Goal: Task Accomplishment & Management: Manage account settings

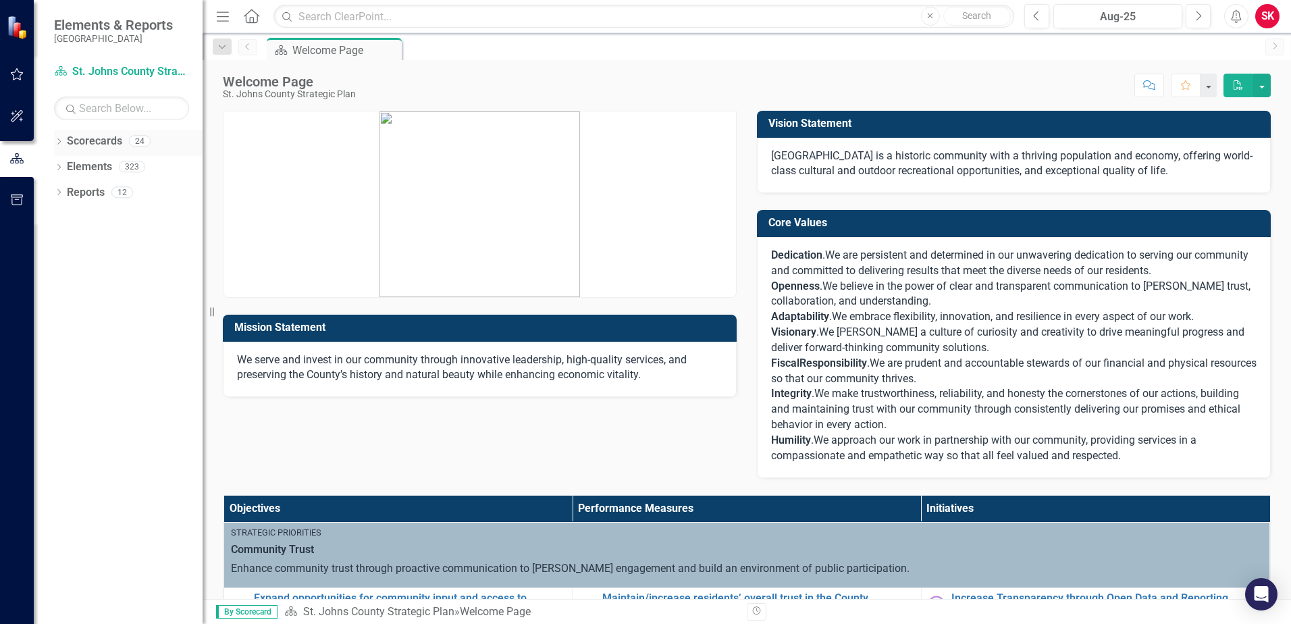
click at [81, 138] on link "Scorecards" at bounding box center [94, 142] width 55 height 16
click at [112, 174] on div "Elements 323" at bounding box center [135, 169] width 136 height 26
click at [60, 144] on icon "Dropdown" at bounding box center [58, 142] width 9 height 7
click at [131, 165] on link "St. Johns County Strategic Plan" at bounding box center [138, 167] width 128 height 16
click at [57, 198] on div "Dropdown" at bounding box center [58, 193] width 9 height 11
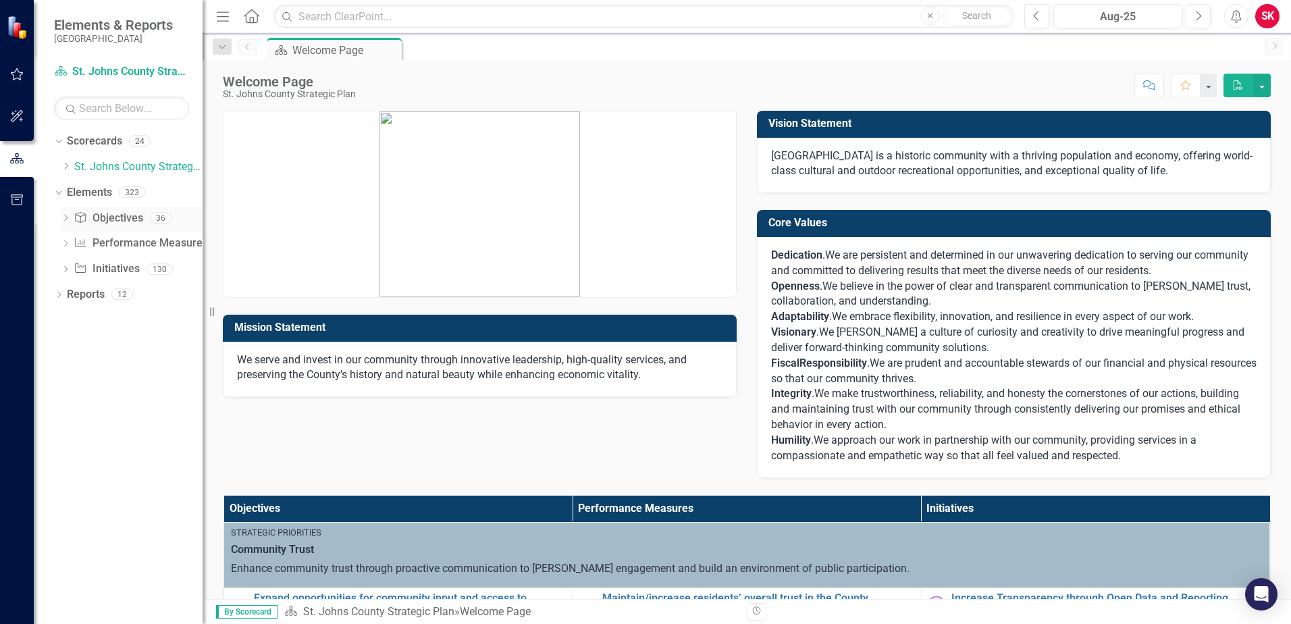
click at [109, 215] on link "Objective Objectives" at bounding box center [108, 219] width 69 height 16
click at [136, 252] on div "Performance Measure Performance Measures" at bounding box center [141, 243] width 134 height 22
click at [134, 68] on link "Scorecard St. Johns County Strategic Plan" at bounding box center [121, 72] width 135 height 16
click at [108, 223] on link "Objective Objectives" at bounding box center [108, 219] width 69 height 16
click at [116, 240] on link "Performance Measure Performance Measures" at bounding box center [141, 244] width 134 height 16
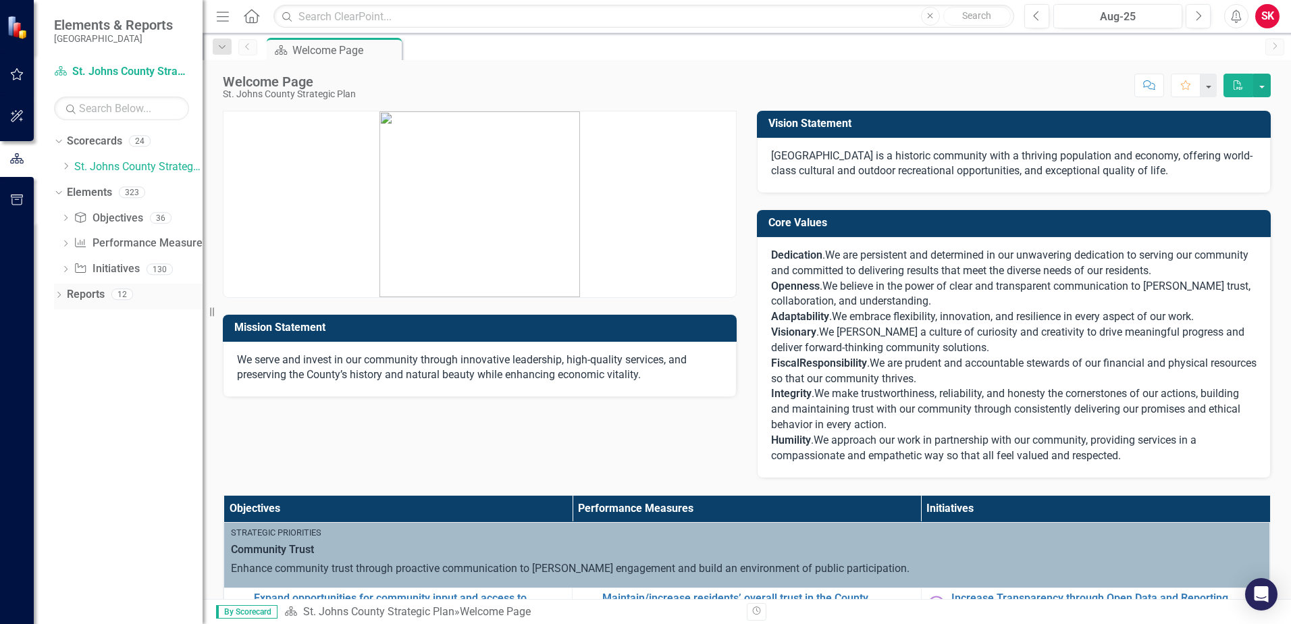
click at [105, 299] on div "Reports 12" at bounding box center [135, 297] width 136 height 26
click at [62, 294] on icon "Dropdown" at bounding box center [58, 295] width 9 height 7
click at [68, 218] on icon "Dropdown" at bounding box center [65, 218] width 9 height 7
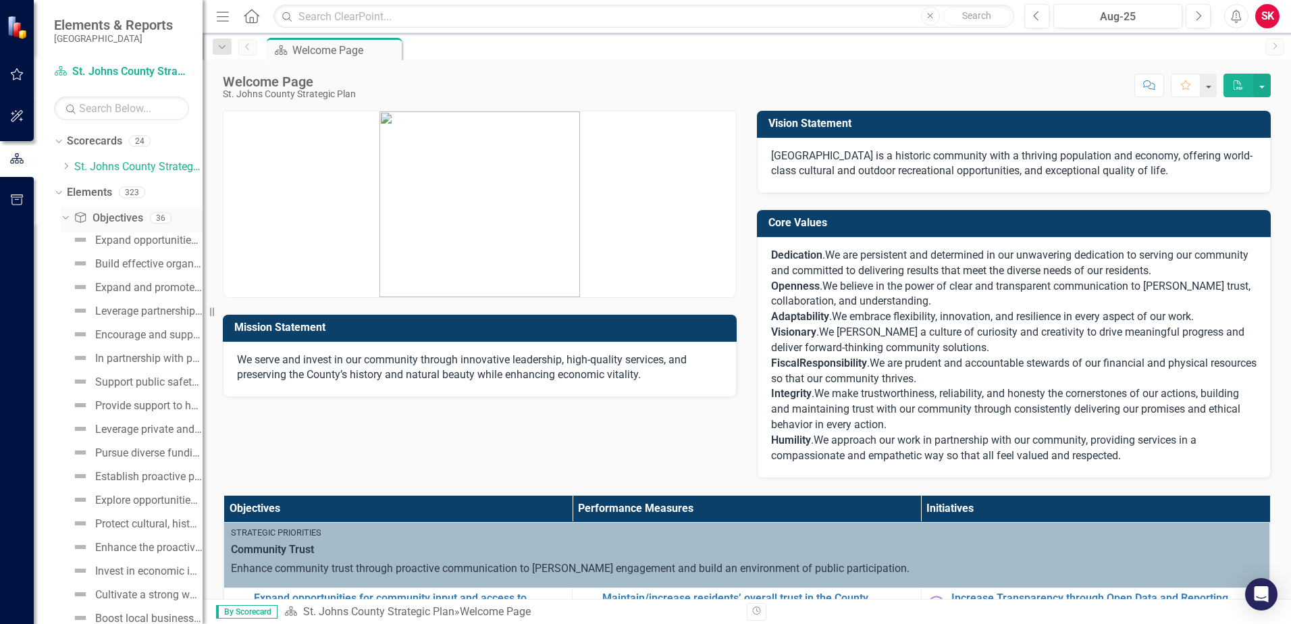
click at [68, 218] on icon "Dropdown" at bounding box center [63, 217] width 7 height 9
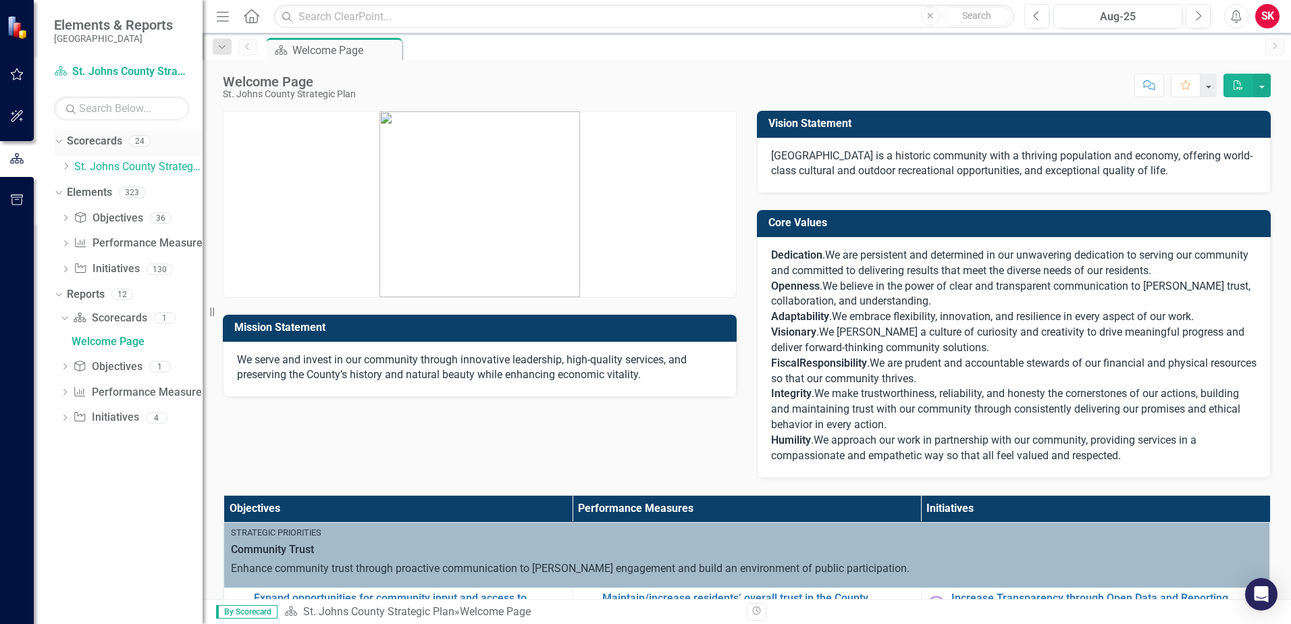
click at [61, 145] on icon "Dropdown" at bounding box center [56, 140] width 7 height 9
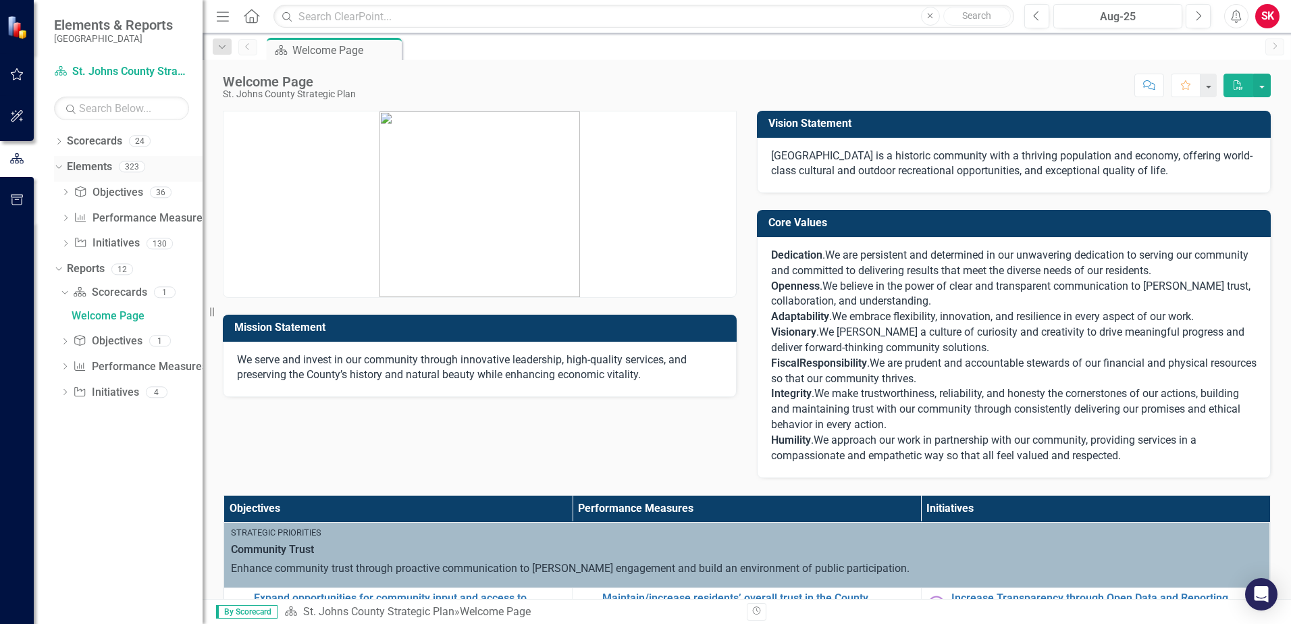
click at [93, 163] on link "Elements" at bounding box center [89, 167] width 45 height 16
click at [98, 187] on link "Objective Objectives" at bounding box center [108, 193] width 69 height 16
click at [138, 244] on link "Initiative Initiatives" at bounding box center [106, 244] width 65 height 16
click at [165, 243] on div "130" at bounding box center [160, 243] width 26 height 11
click at [1267, 16] on div "SK" at bounding box center [1267, 16] width 24 height 24
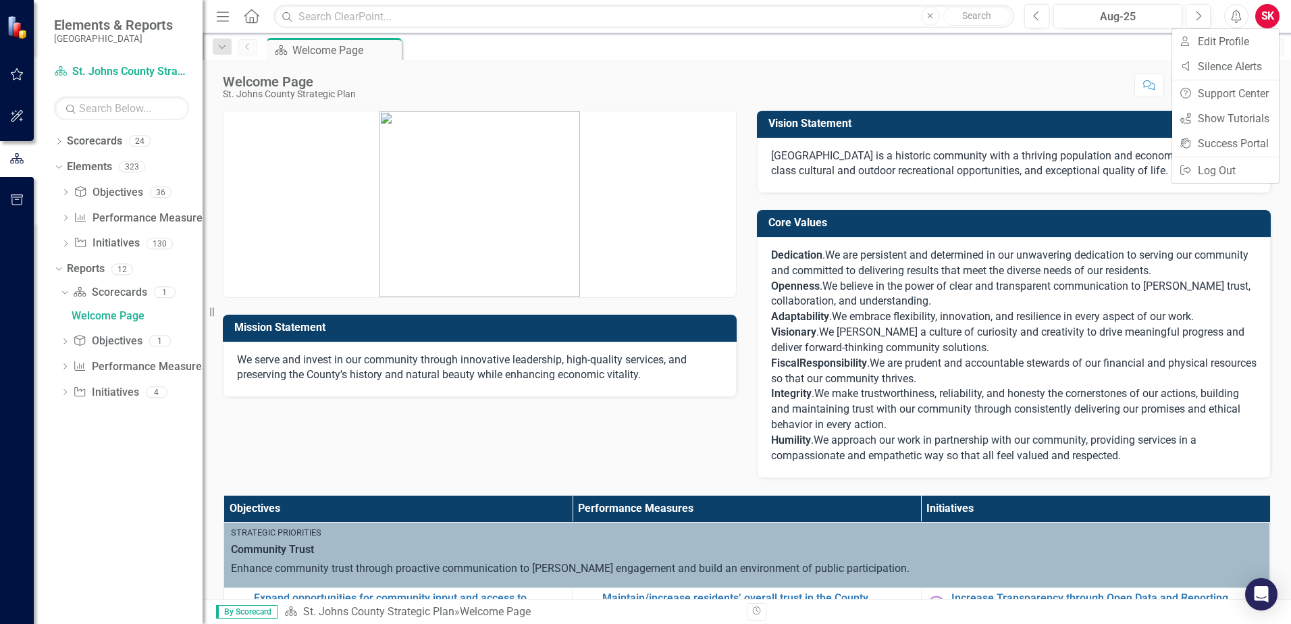
click at [1267, 16] on div "SK" at bounding box center [1267, 16] width 24 height 24
click at [1191, 18] on button "Next" at bounding box center [1198, 16] width 25 height 24
click at [1033, 18] on icon "Previous" at bounding box center [1036, 16] width 7 height 12
click at [55, 143] on icon "Dropdown" at bounding box center [58, 142] width 9 height 7
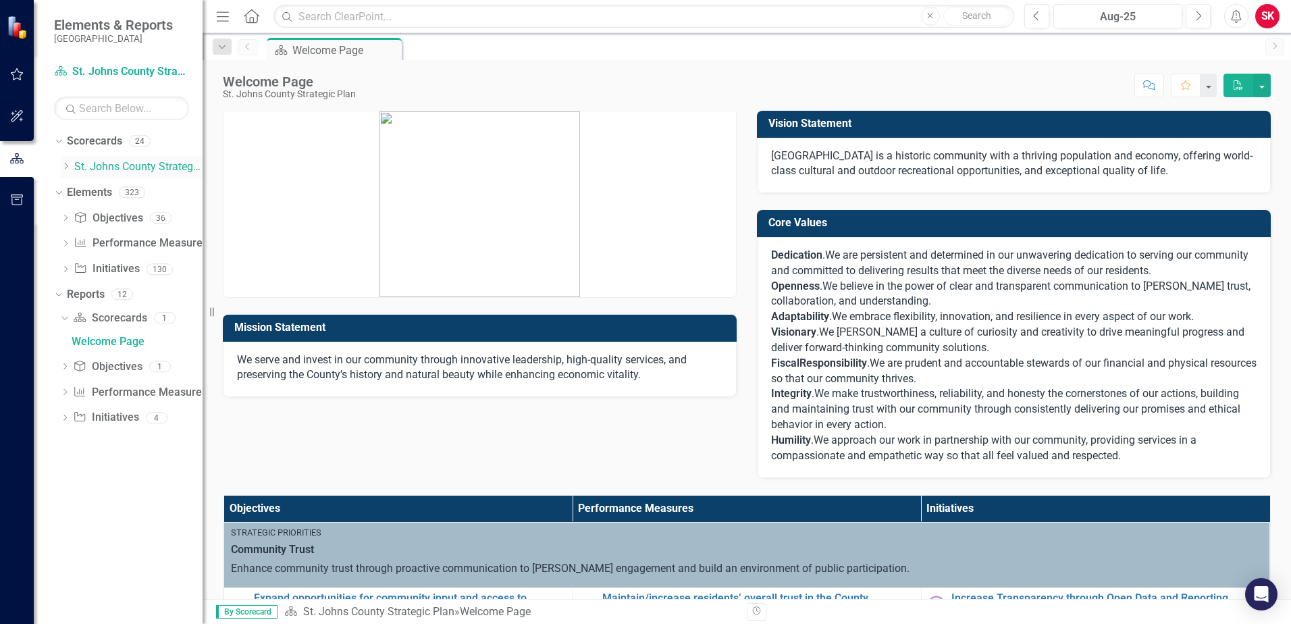
click at [63, 166] on icon "Dropdown" at bounding box center [66, 166] width 10 height 8
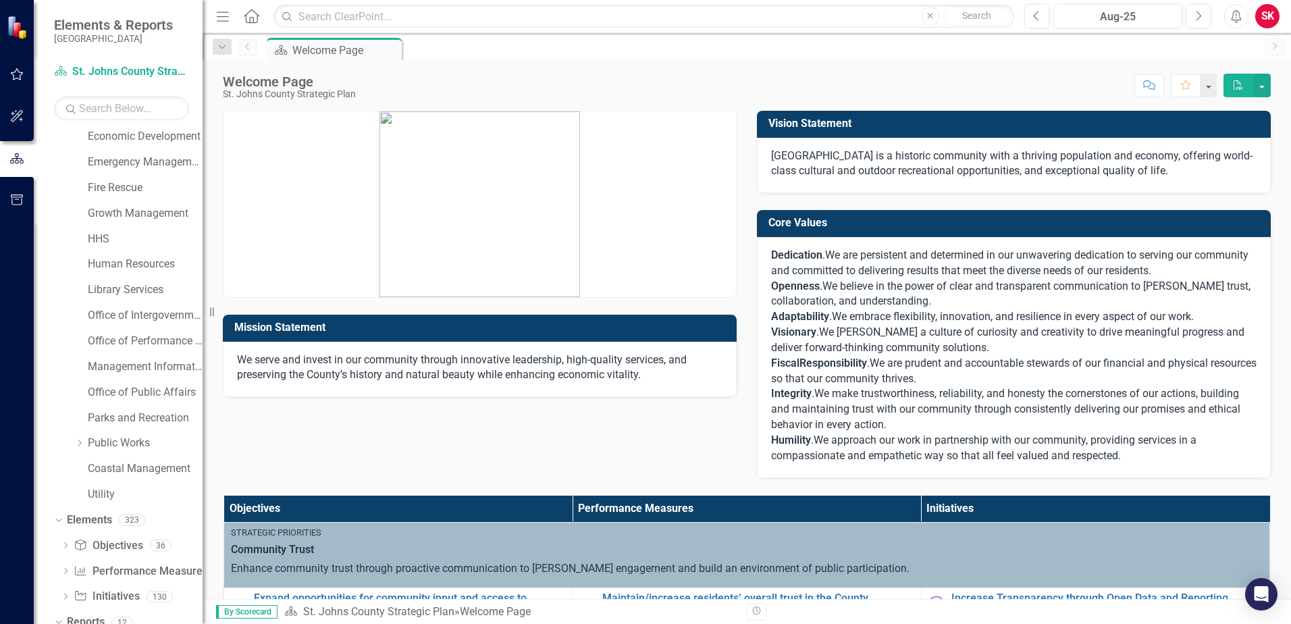
scroll to position [288, 0]
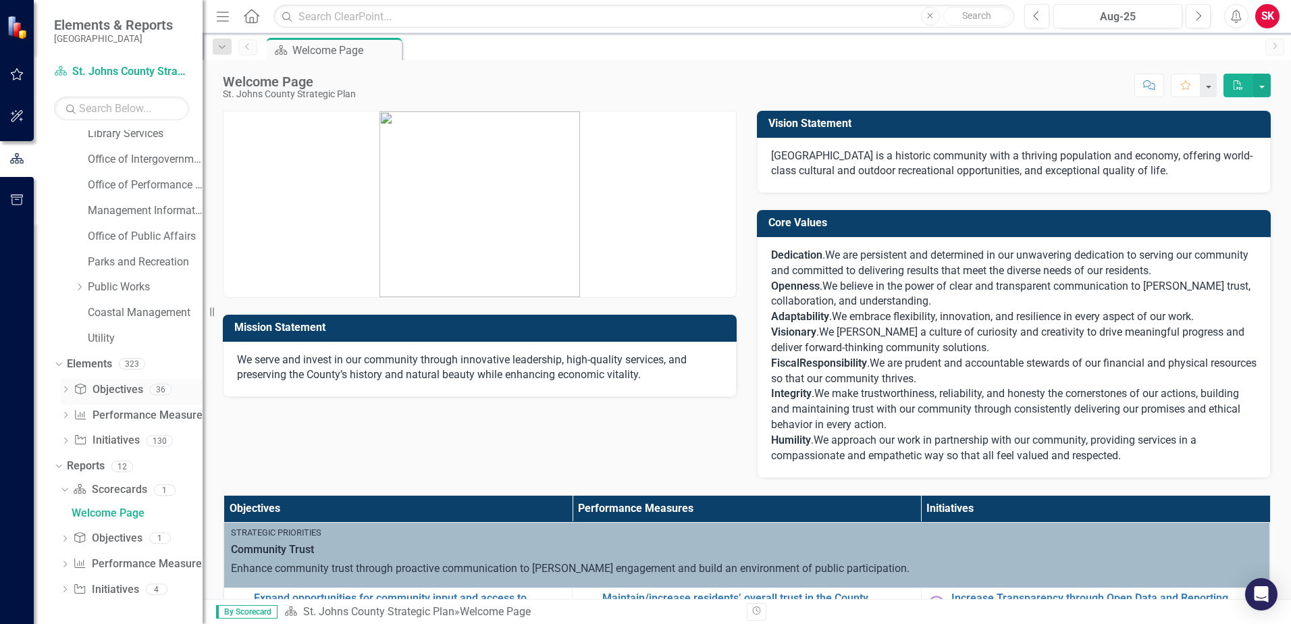
click at [64, 389] on icon "Dropdown" at bounding box center [65, 390] width 9 height 7
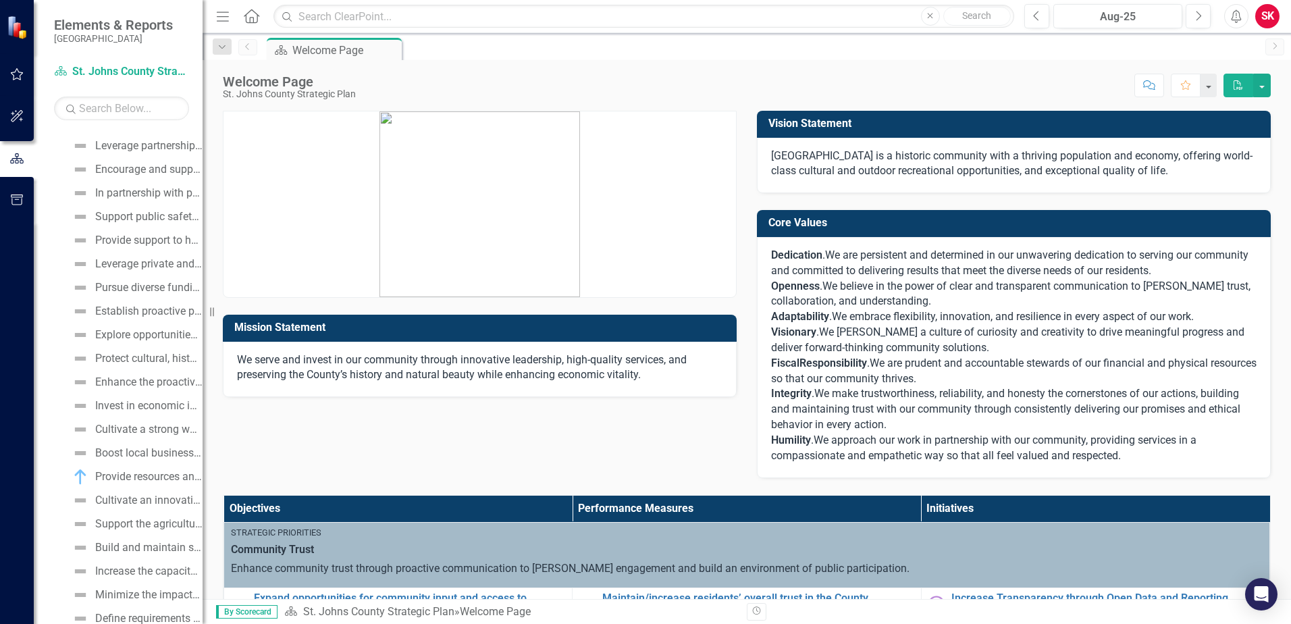
scroll to position [626, 0]
click at [14, 109] on button "button" at bounding box center [17, 117] width 30 height 28
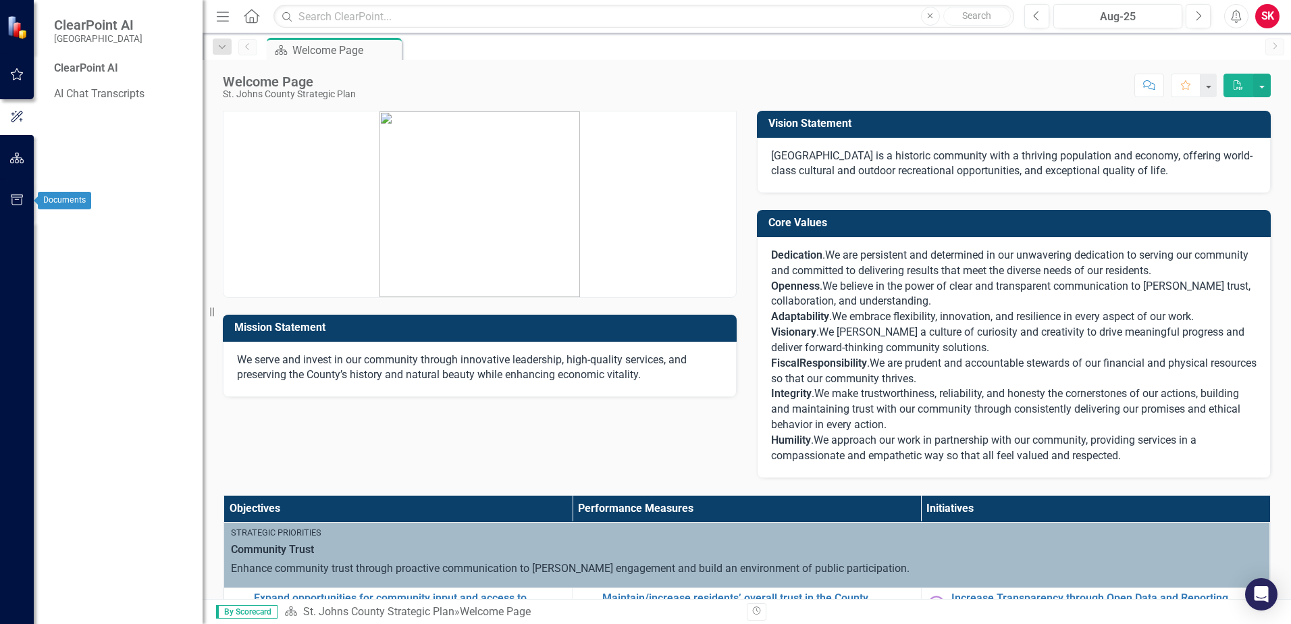
click at [19, 194] on icon "button" at bounding box center [17, 199] width 14 height 11
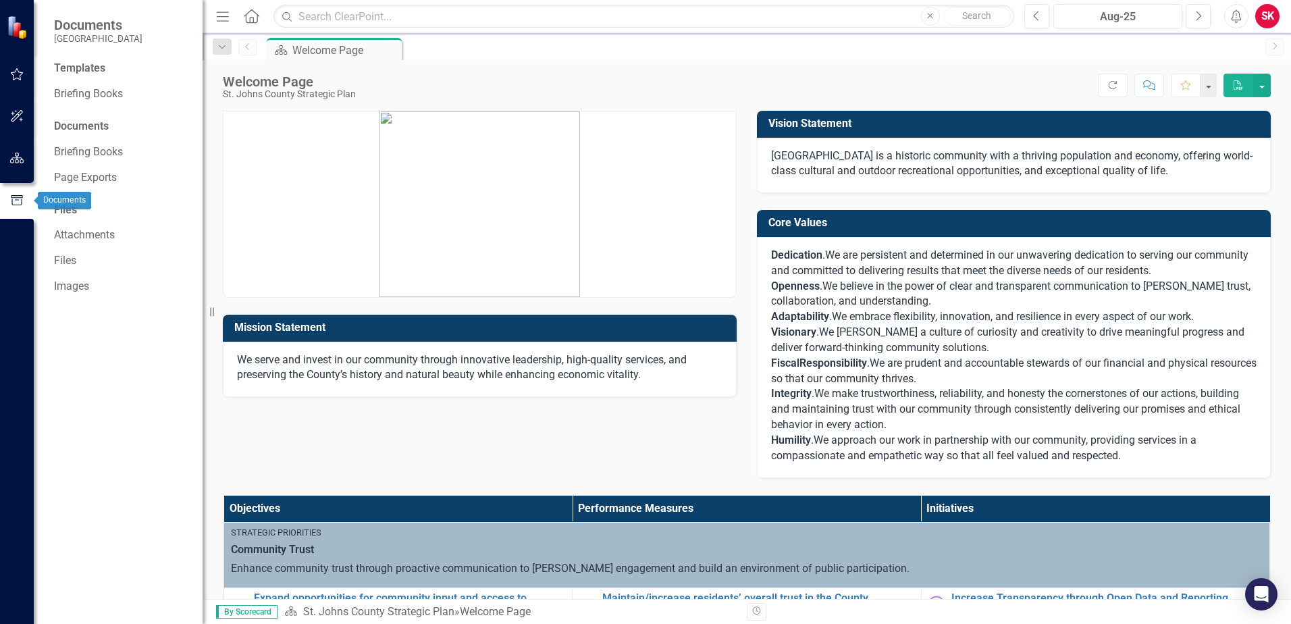
click at [17, 168] on button "button" at bounding box center [17, 158] width 30 height 28
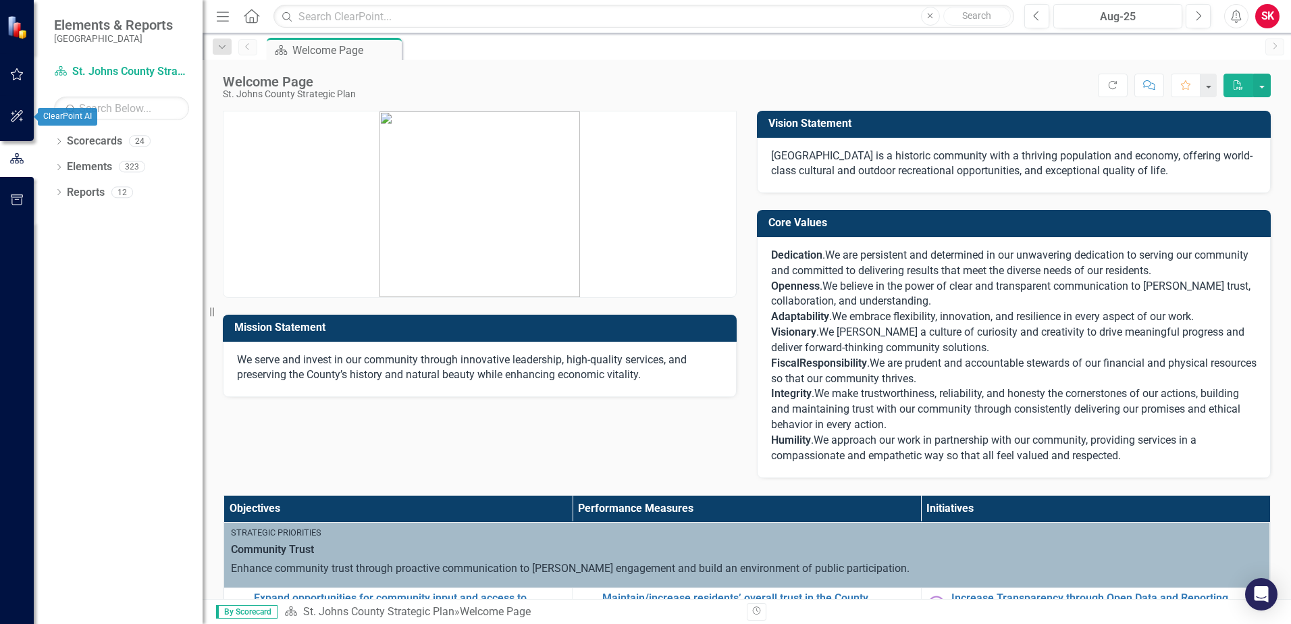
click at [24, 110] on button "button" at bounding box center [17, 117] width 30 height 28
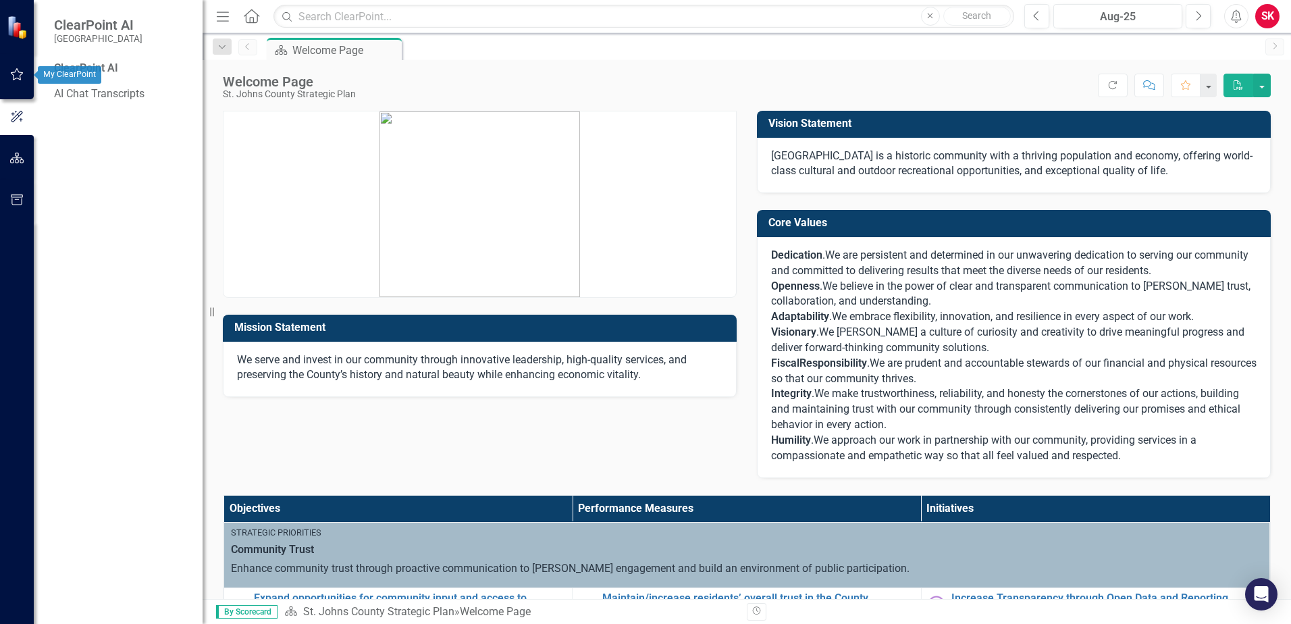
click at [23, 88] on button "button" at bounding box center [17, 75] width 30 height 28
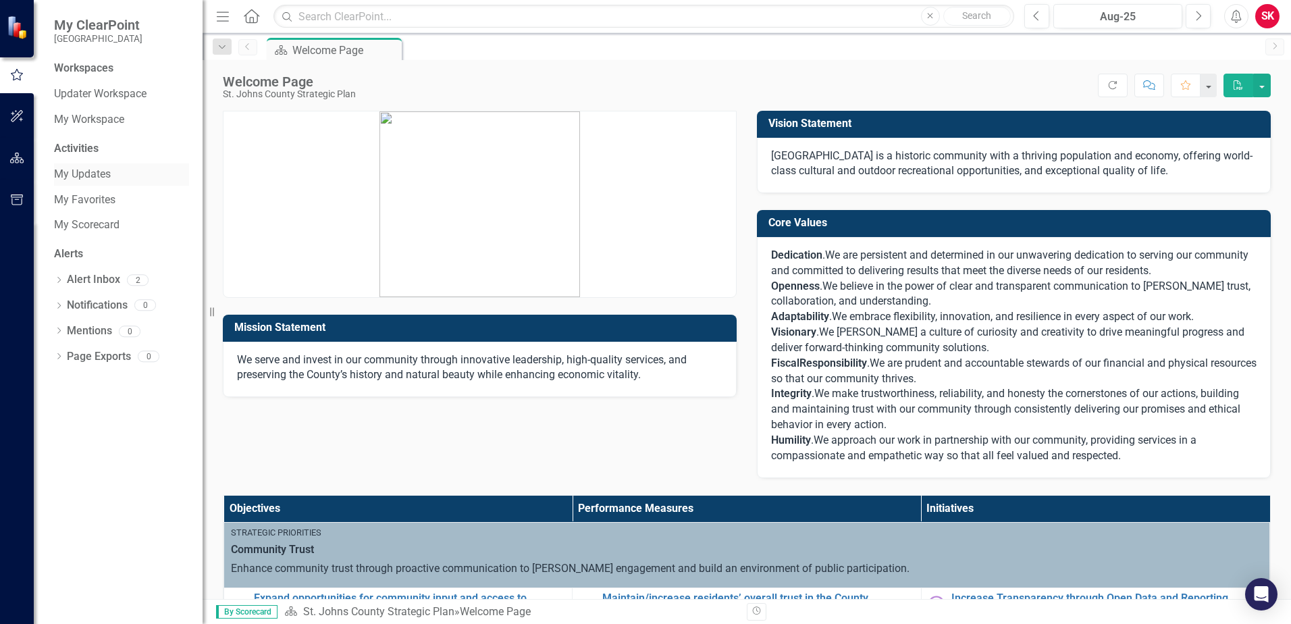
click at [72, 168] on link "My Updates" at bounding box center [121, 175] width 135 height 16
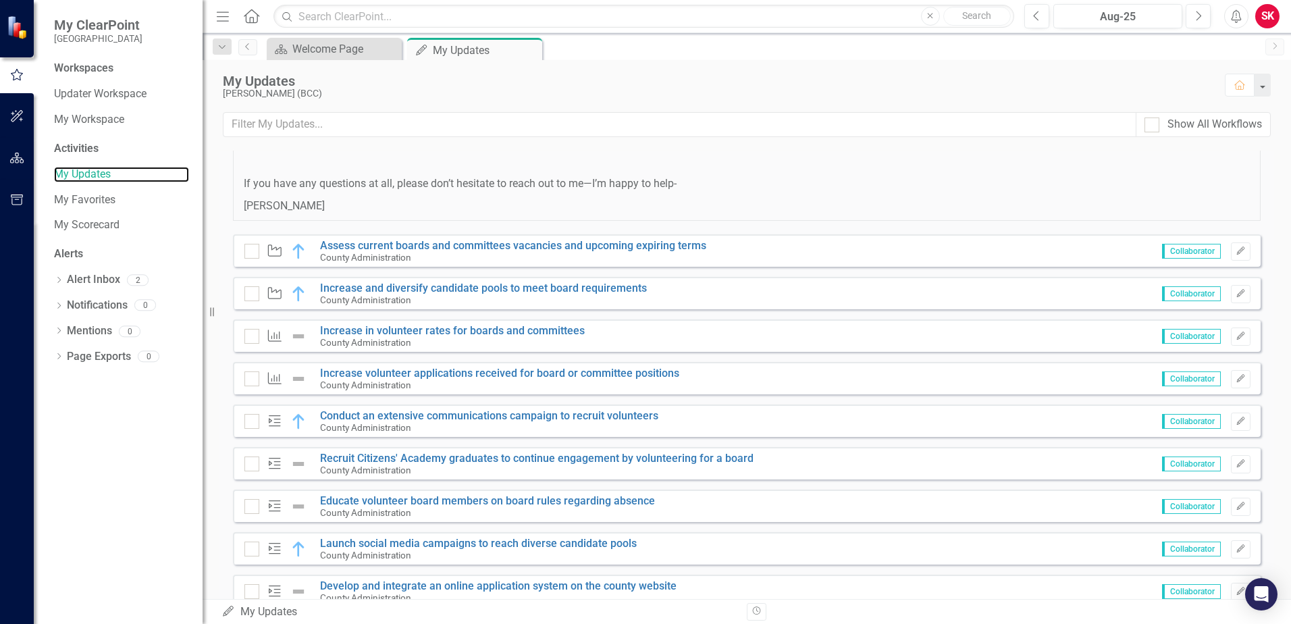
scroll to position [878, 0]
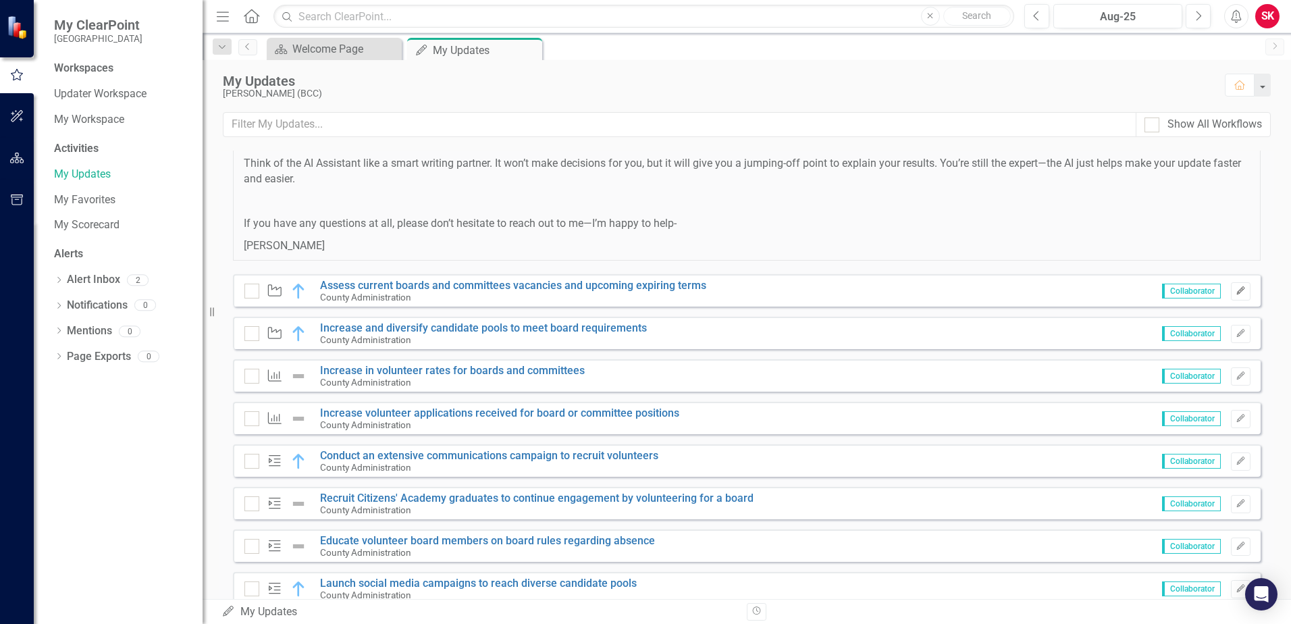
click at [1236, 294] on button "Edit" at bounding box center [1241, 291] width 20 height 18
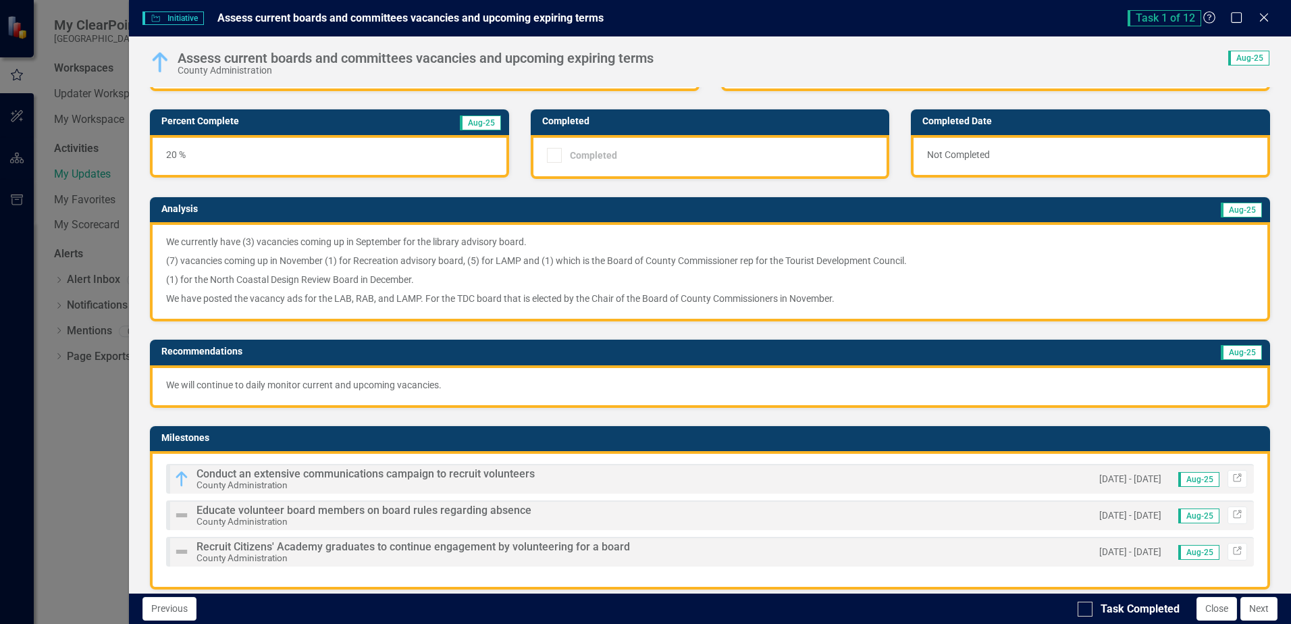
scroll to position [0, 0]
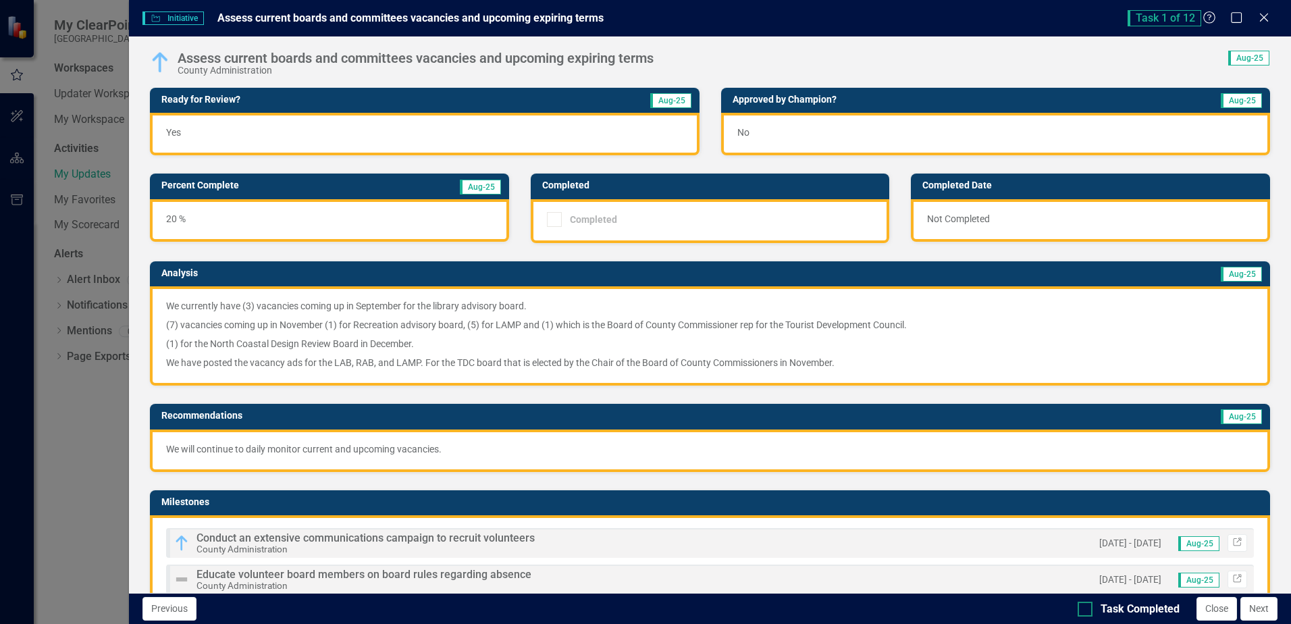
click at [1095, 611] on div "Task Completed" at bounding box center [1129, 610] width 102 height 16
click at [1086, 610] on input "Task Completed" at bounding box center [1082, 606] width 9 height 9
checkbox input "true"
click at [1259, 610] on button "Next" at bounding box center [1258, 609] width 37 height 24
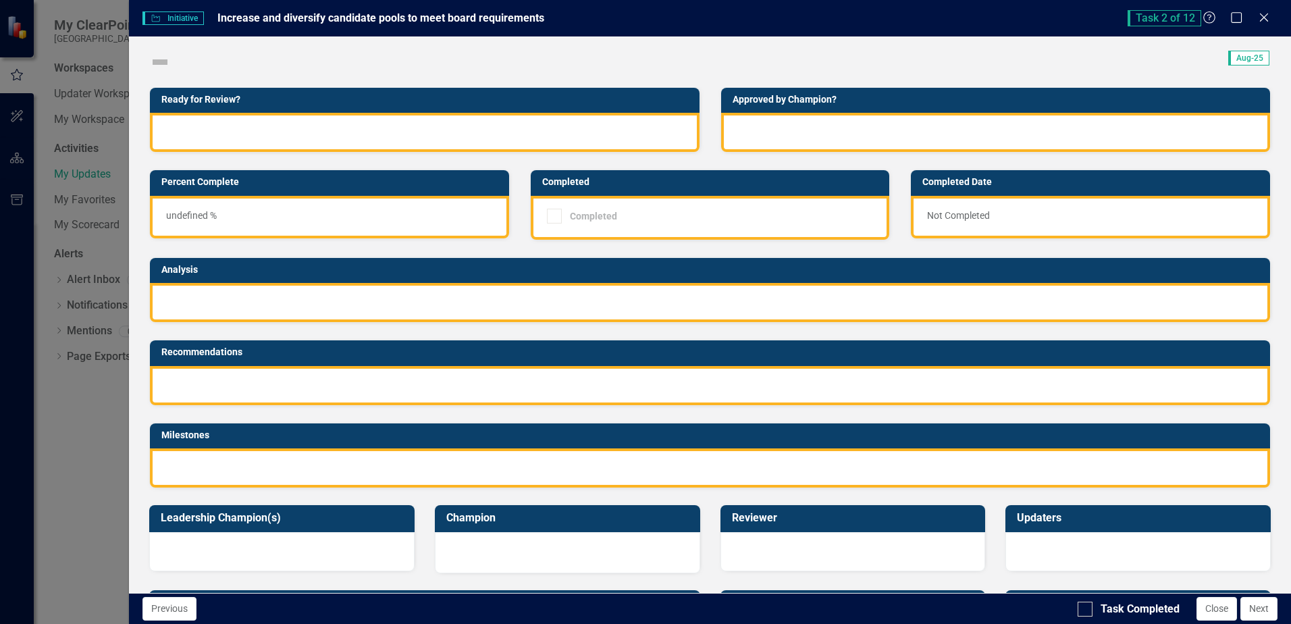
checkbox input "true"
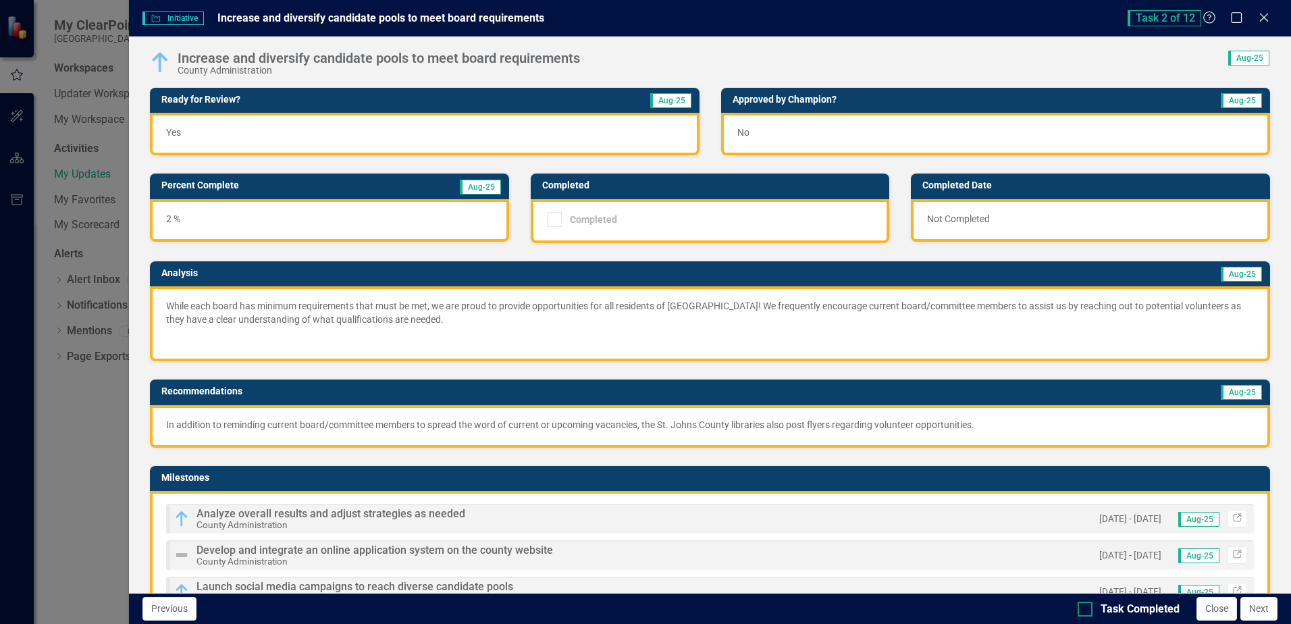
click at [1090, 610] on div at bounding box center [1085, 609] width 15 height 15
click at [1086, 610] on input "Task Completed" at bounding box center [1082, 606] width 9 height 9
checkbox input "true"
click at [1250, 610] on button "Next" at bounding box center [1258, 609] width 37 height 24
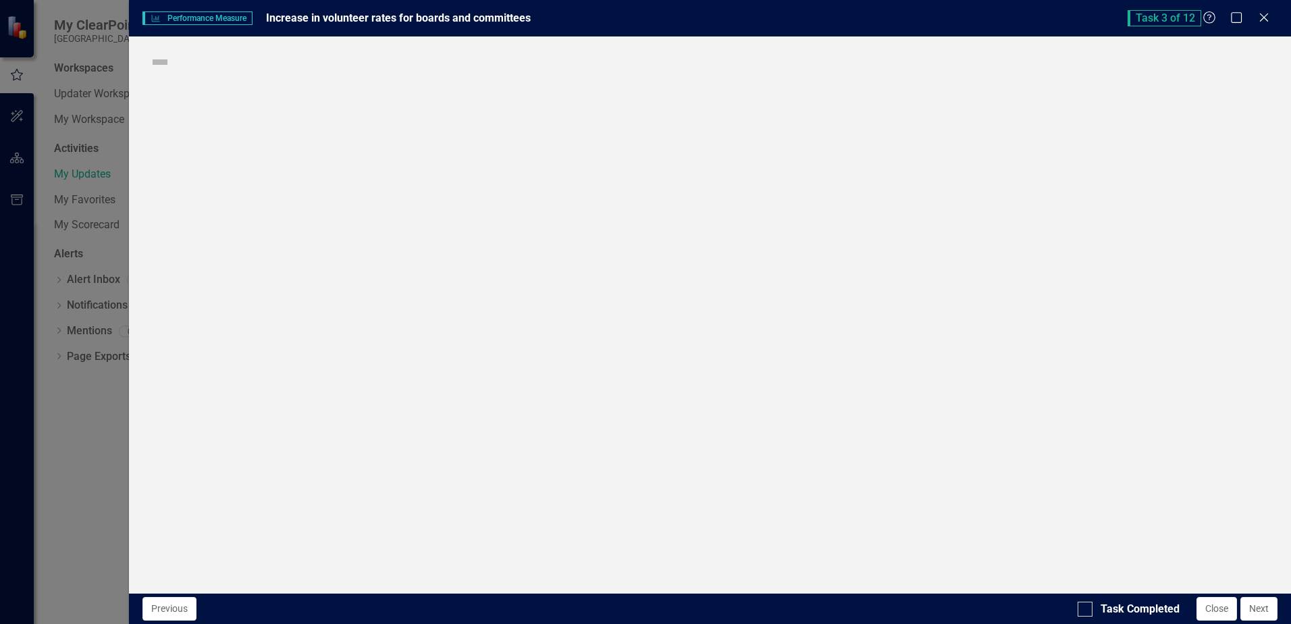
checkbox input "true"
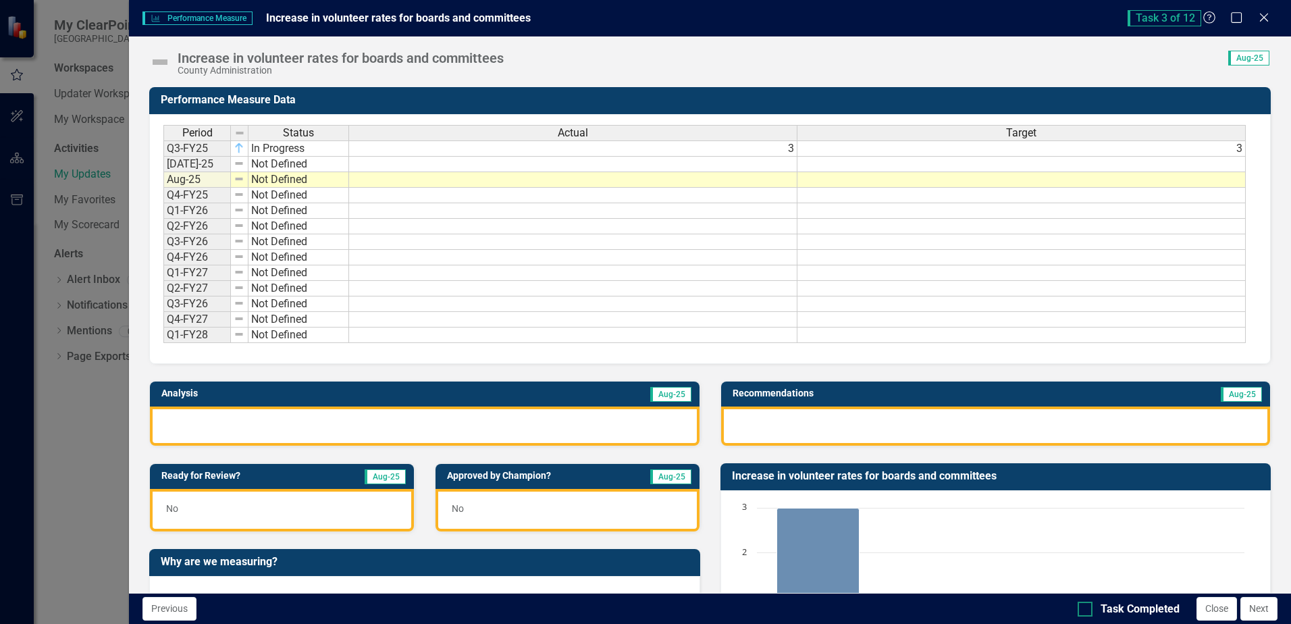
click at [1087, 604] on div at bounding box center [1085, 609] width 15 height 15
click at [1086, 604] on input "Task Completed" at bounding box center [1082, 606] width 9 height 9
checkbox input "true"
click at [1264, 606] on button "Next" at bounding box center [1258, 609] width 37 height 24
checkbox input "true"
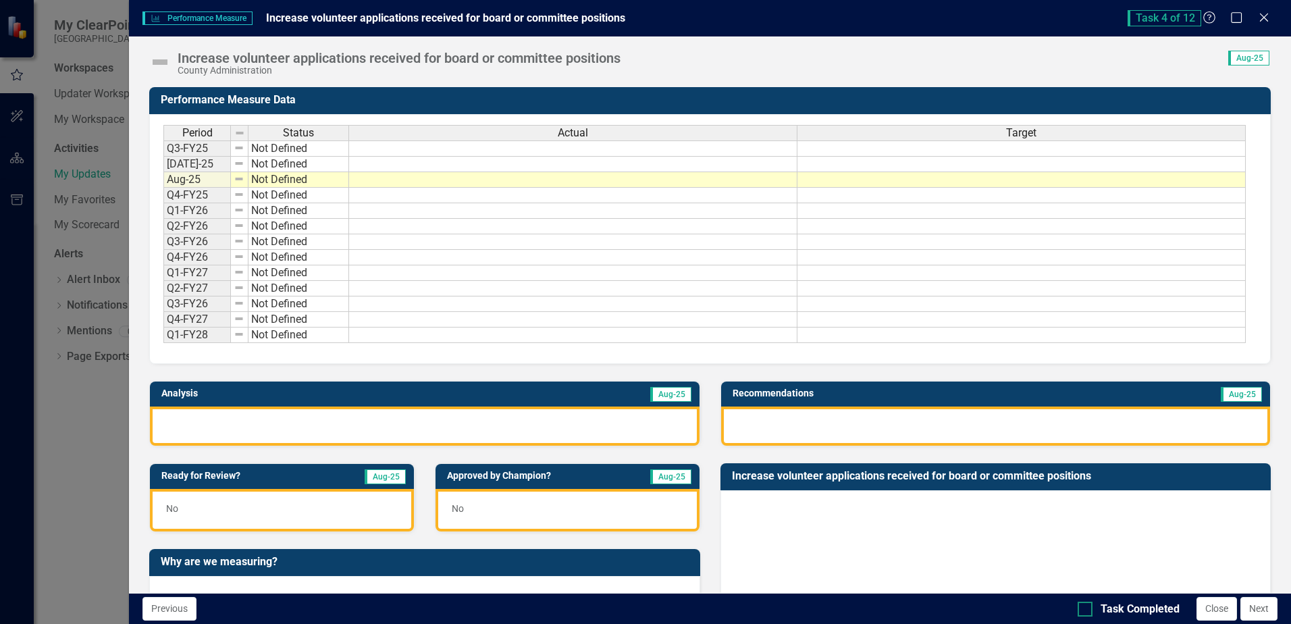
click at [1098, 604] on div "Task Completed" at bounding box center [1129, 610] width 102 height 16
click at [1086, 604] on input "Task Completed" at bounding box center [1082, 606] width 9 height 9
checkbox input "true"
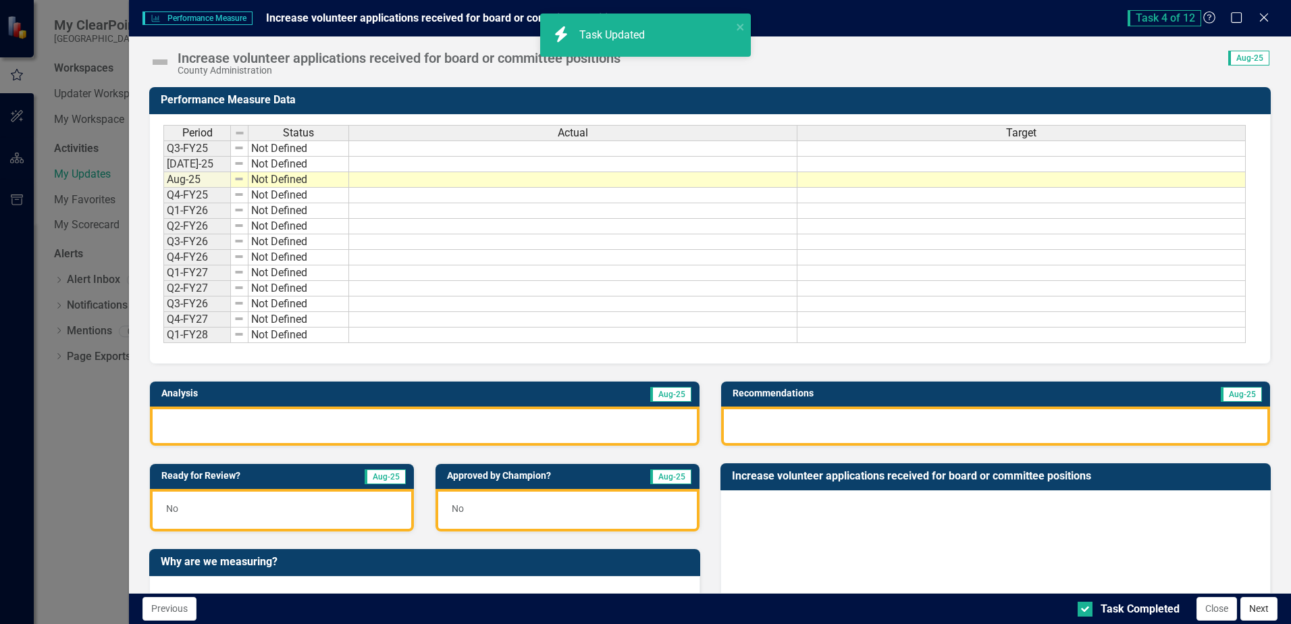
click at [1263, 612] on button "Next" at bounding box center [1258, 609] width 37 height 24
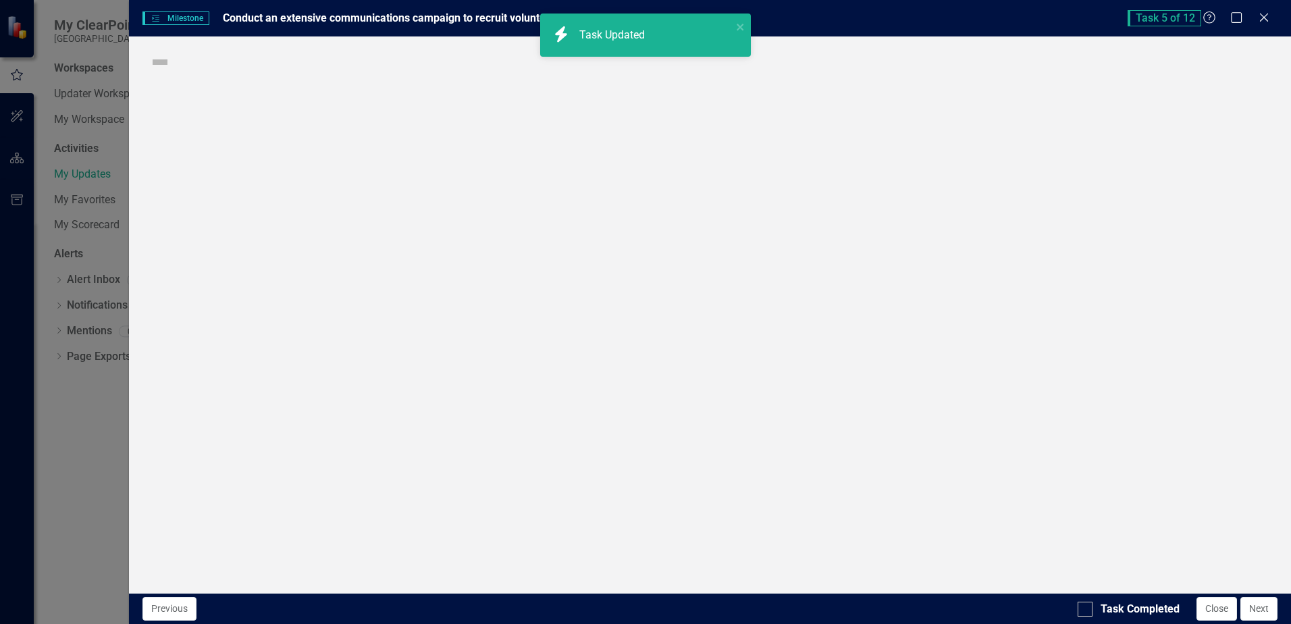
checkbox input "true"
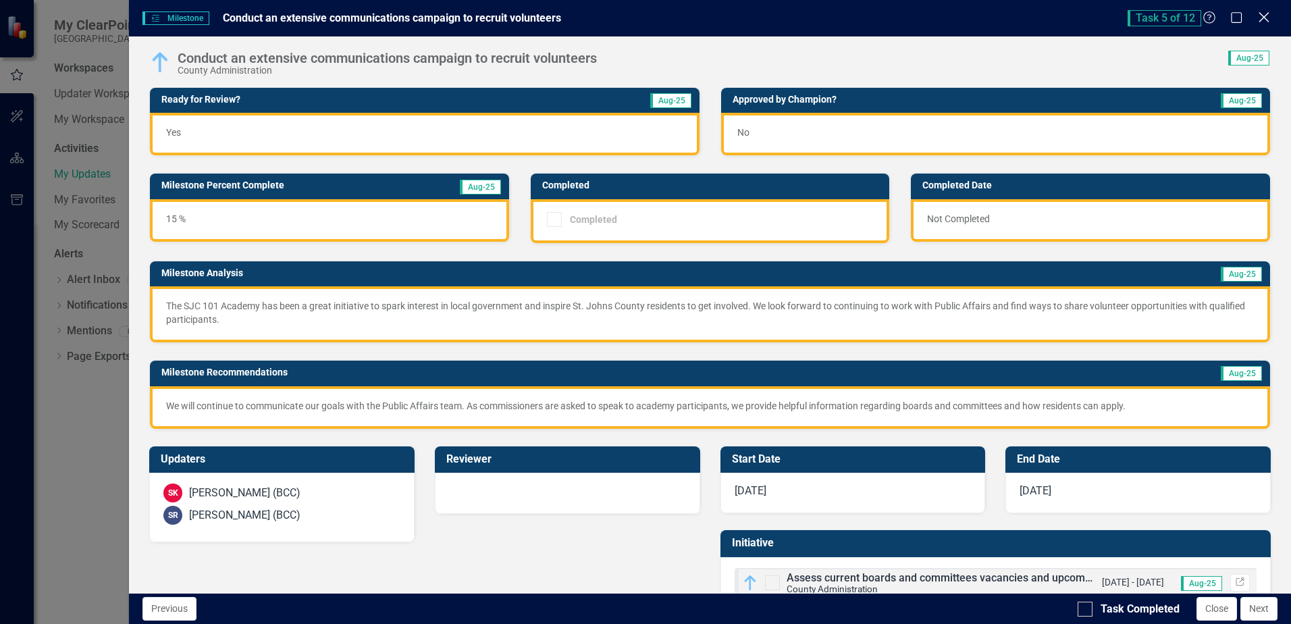
click at [1265, 16] on icon at bounding box center [1264, 17] width 10 height 10
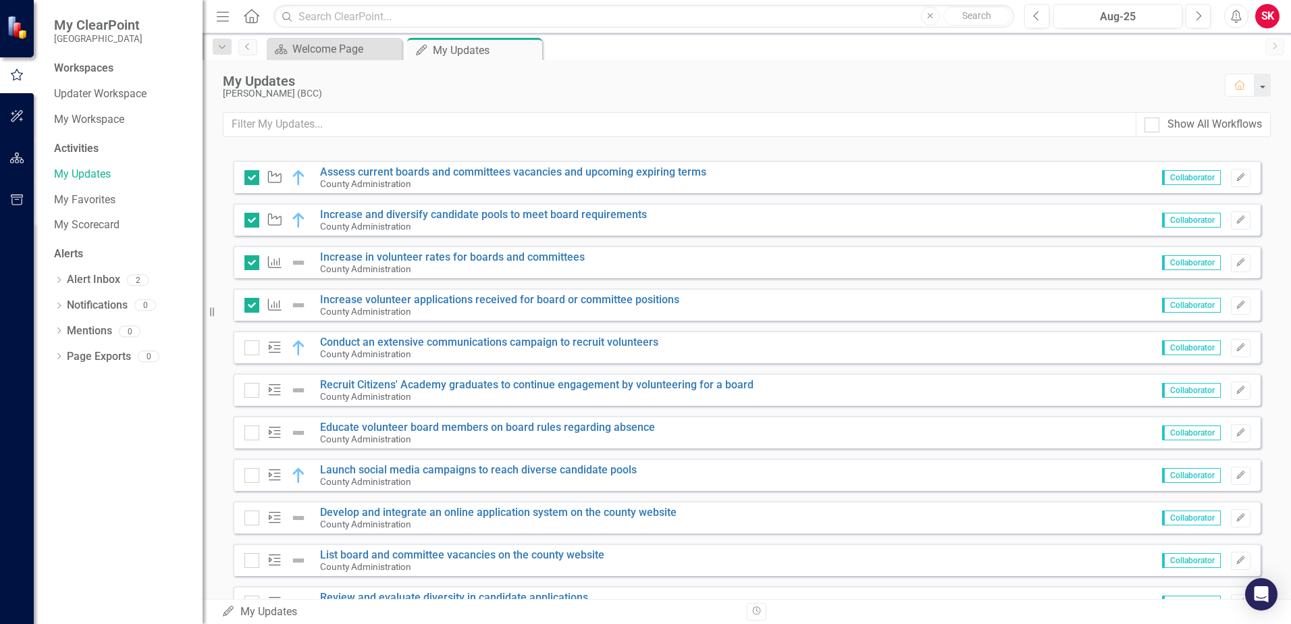
scroll to position [1013, 0]
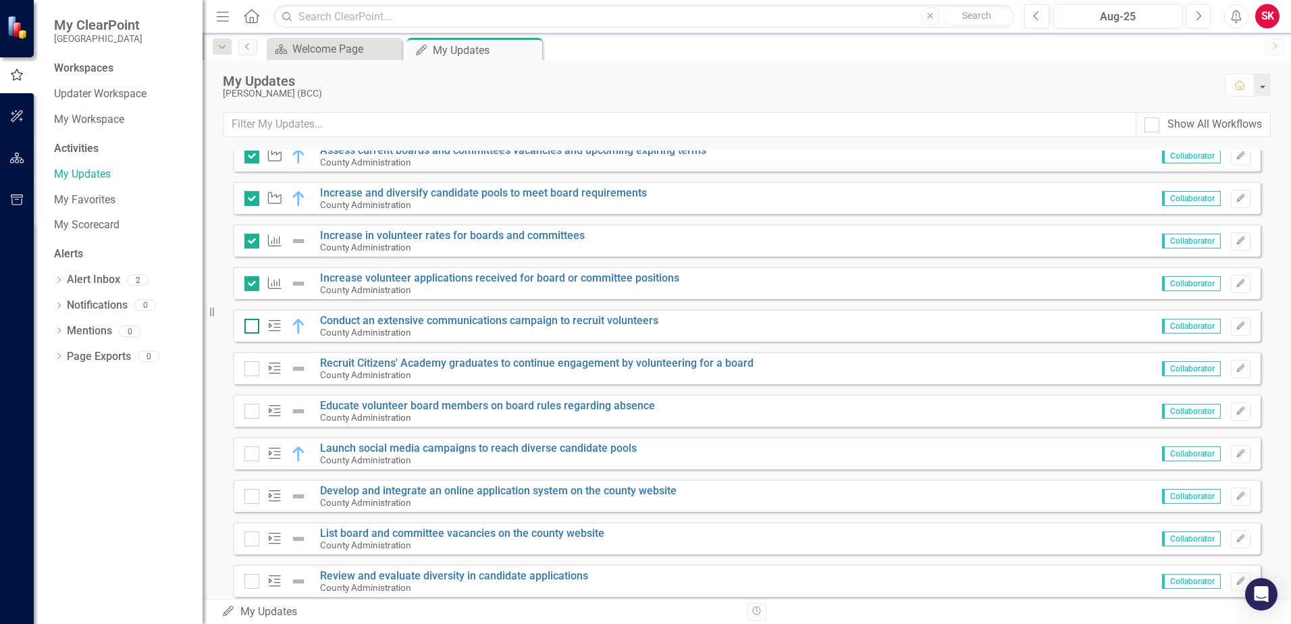
click at [251, 326] on input "checkbox" at bounding box center [248, 323] width 9 height 9
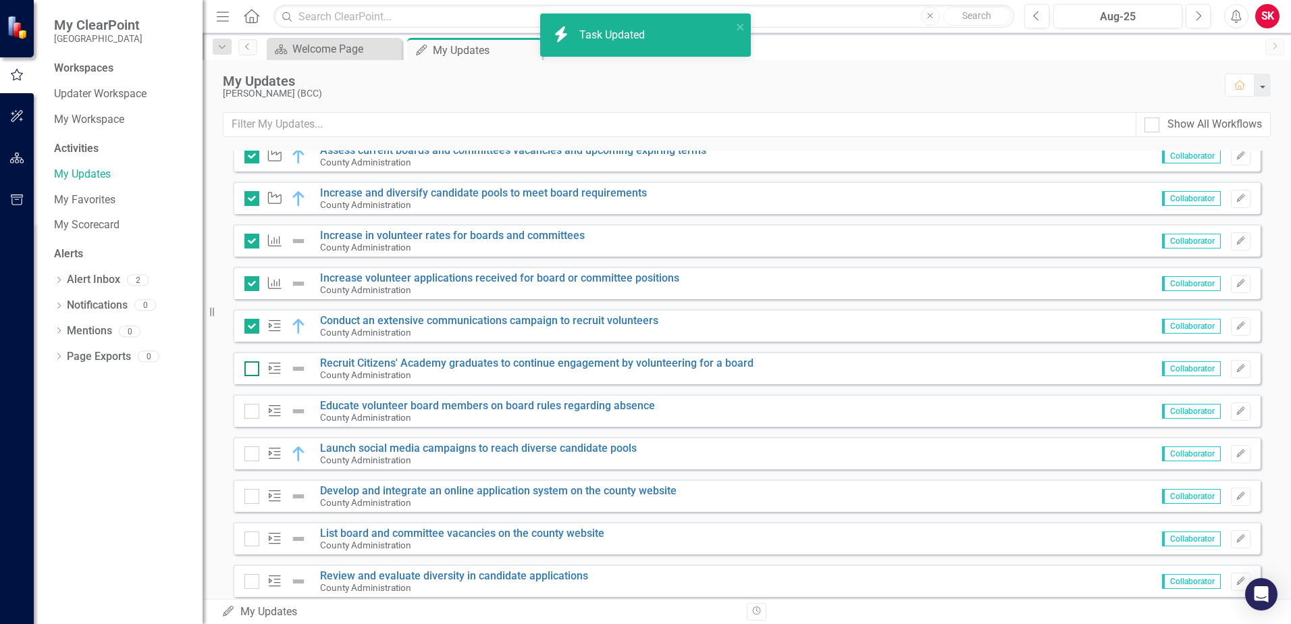
checkbox input "true"
click at [246, 370] on input "checkbox" at bounding box center [248, 365] width 9 height 9
click at [253, 367] on input "checkbox" at bounding box center [248, 365] width 9 height 9
checkbox input "false"
click at [250, 326] on input "checkbox" at bounding box center [248, 323] width 9 height 9
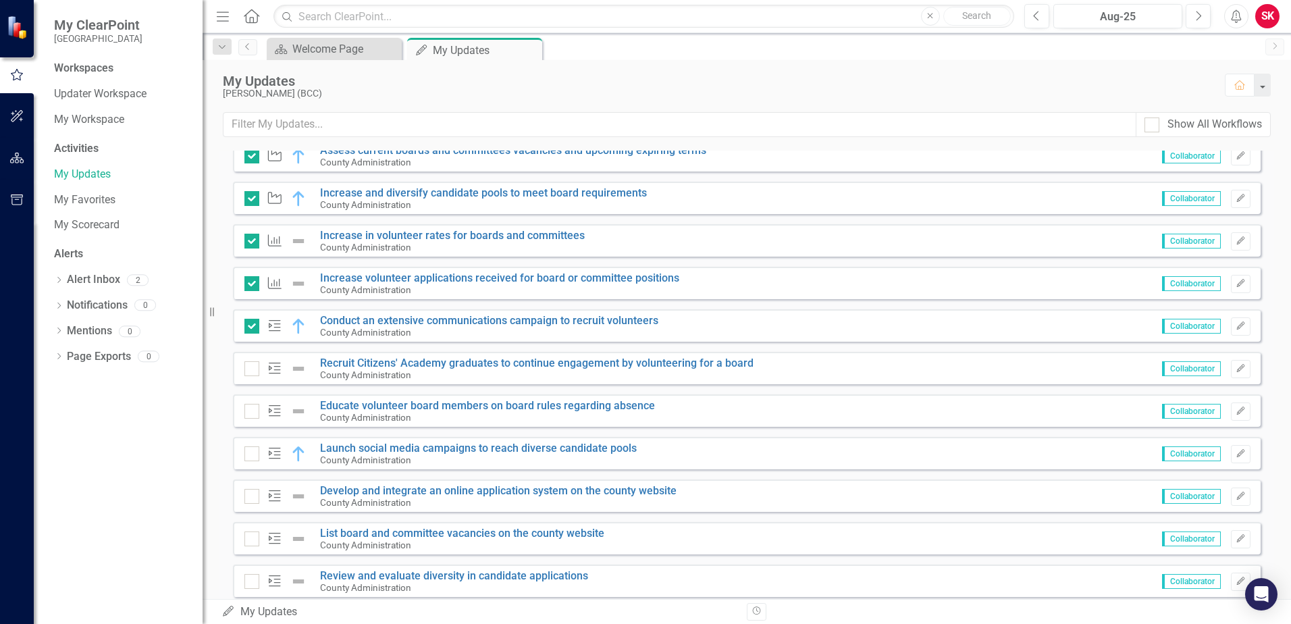
checkbox input "false"
click at [344, 277] on link "Increase volunteer applications received for board or committee positions" at bounding box center [499, 277] width 359 height 13
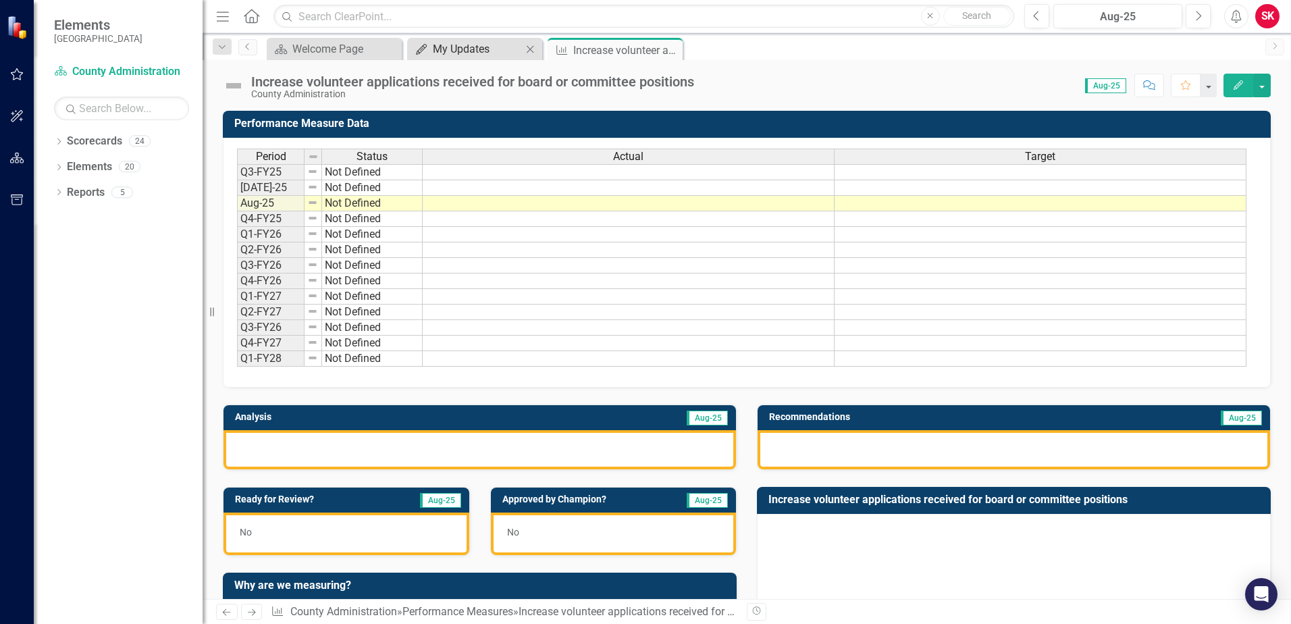
click at [436, 41] on div "My Updates" at bounding box center [477, 49] width 89 height 17
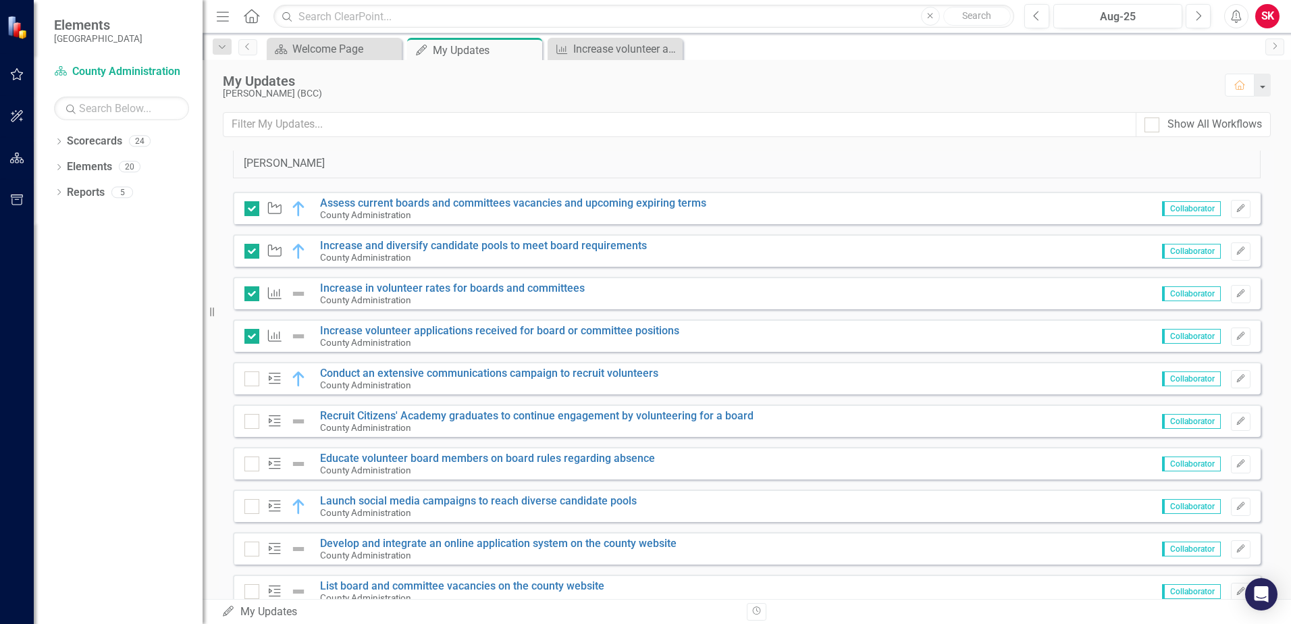
scroll to position [959, 0]
click at [385, 202] on link "Assess current boards and committees vacancies and upcoming expiring terms" at bounding box center [513, 204] width 386 height 13
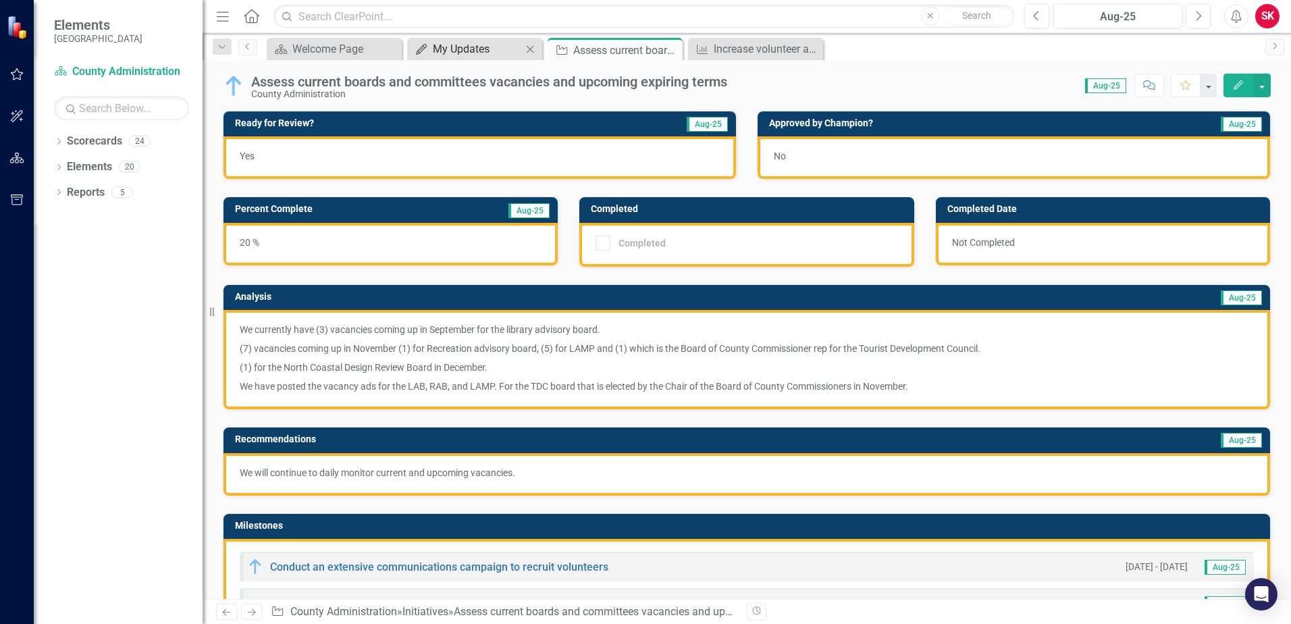
click at [456, 49] on div "My Updates" at bounding box center [477, 49] width 89 height 17
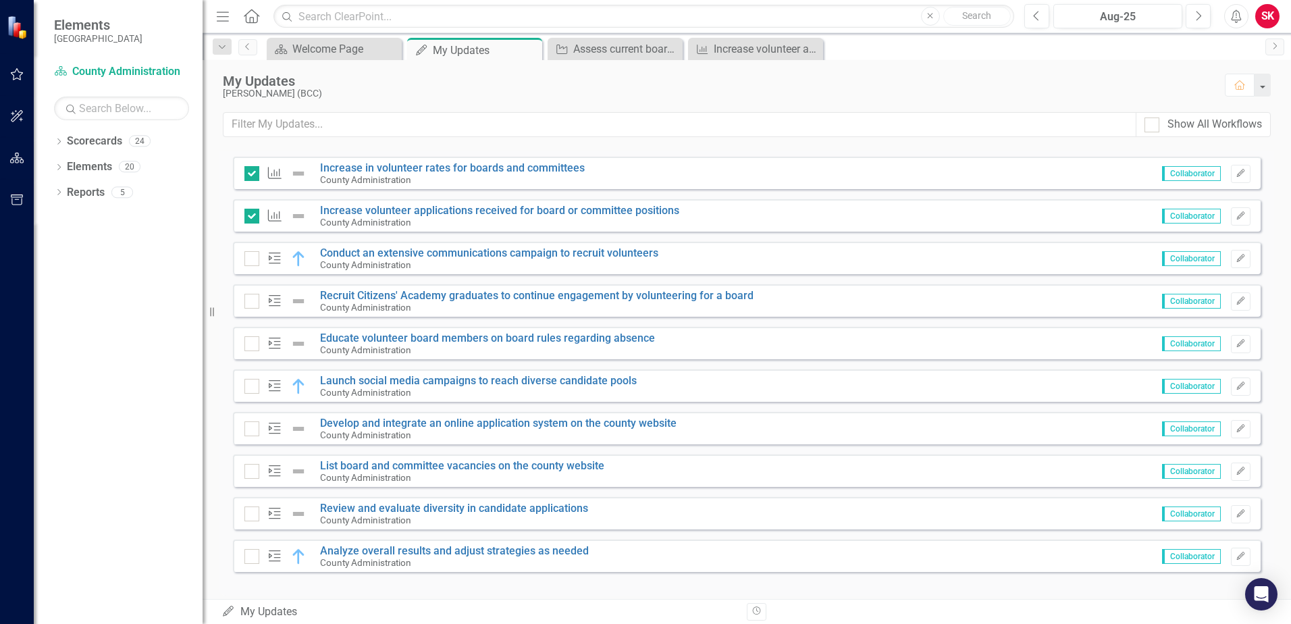
scroll to position [1094, 0]
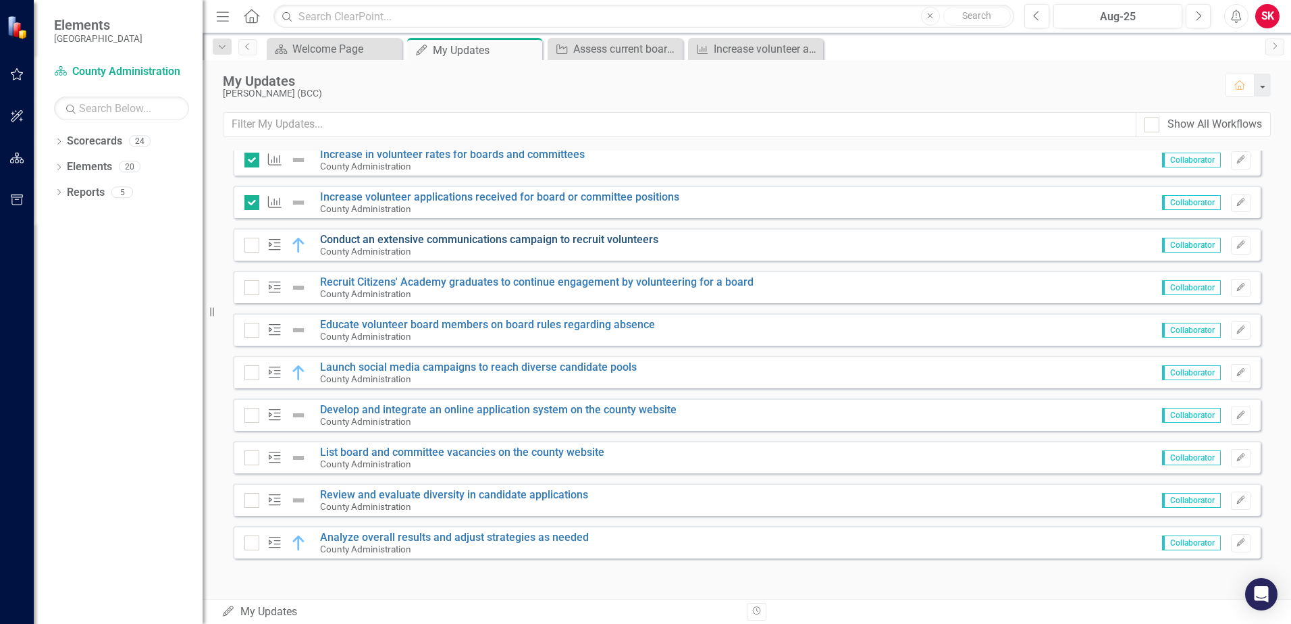
click at [413, 237] on link "Conduct an extensive communications campaign to recruit volunteers" at bounding box center [489, 239] width 338 height 13
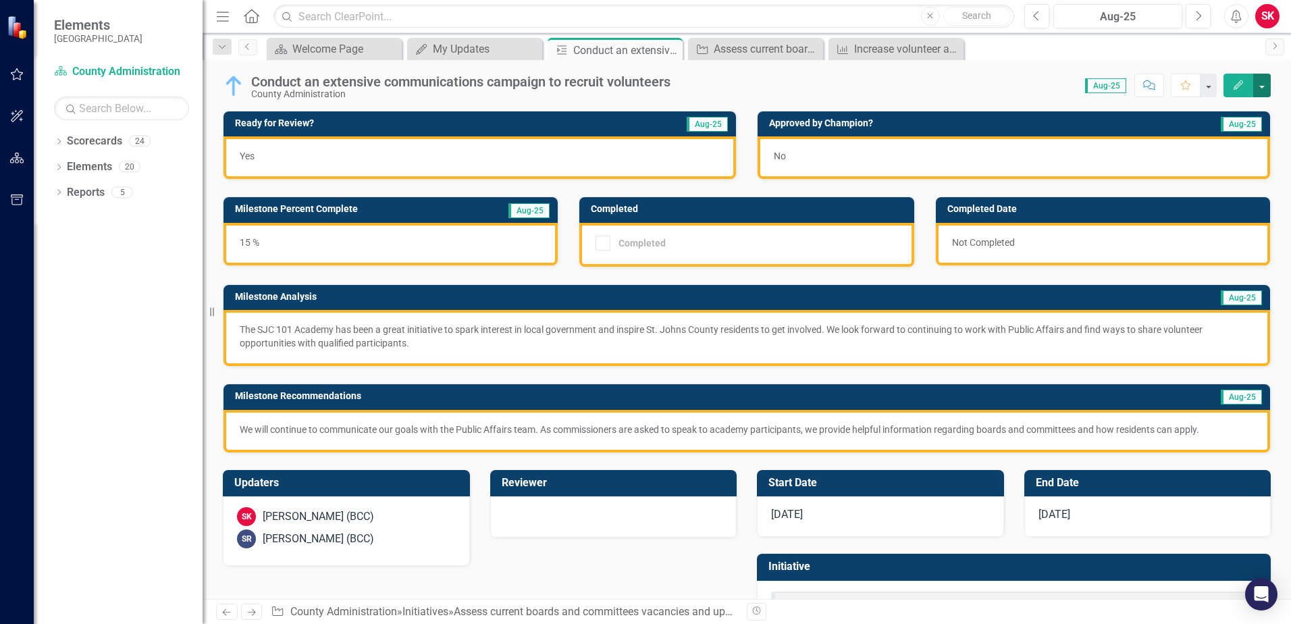
click at [1262, 82] on button "button" at bounding box center [1262, 86] width 18 height 24
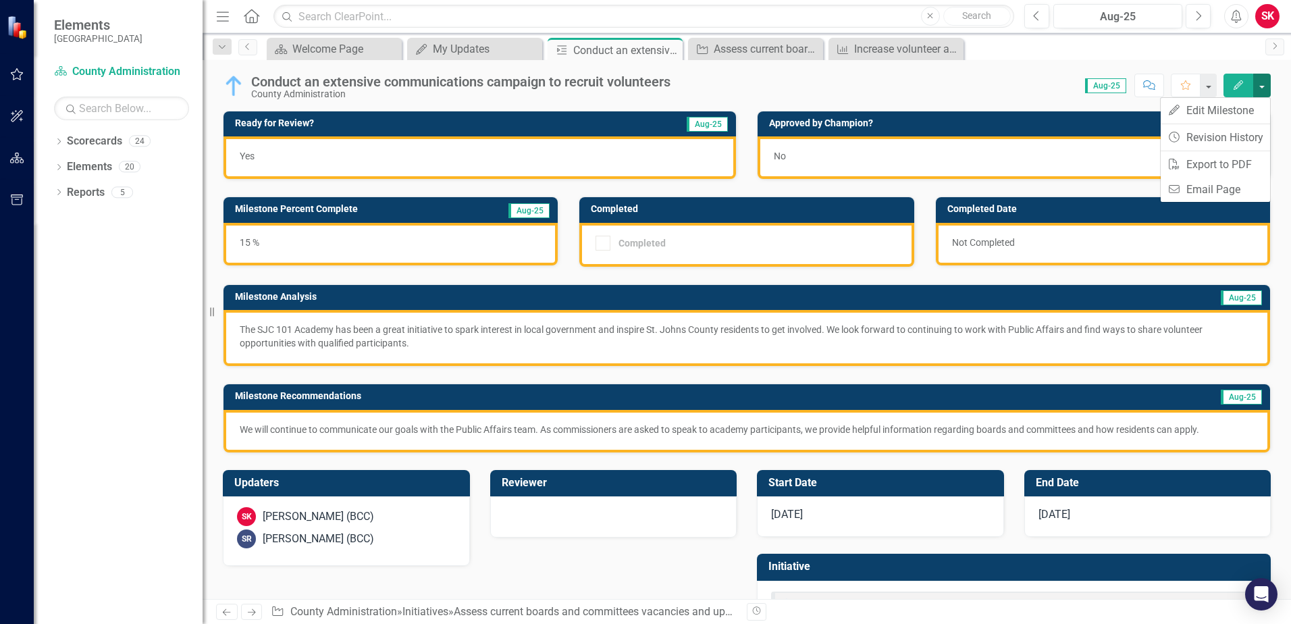
click at [1262, 82] on button "button" at bounding box center [1262, 86] width 18 height 24
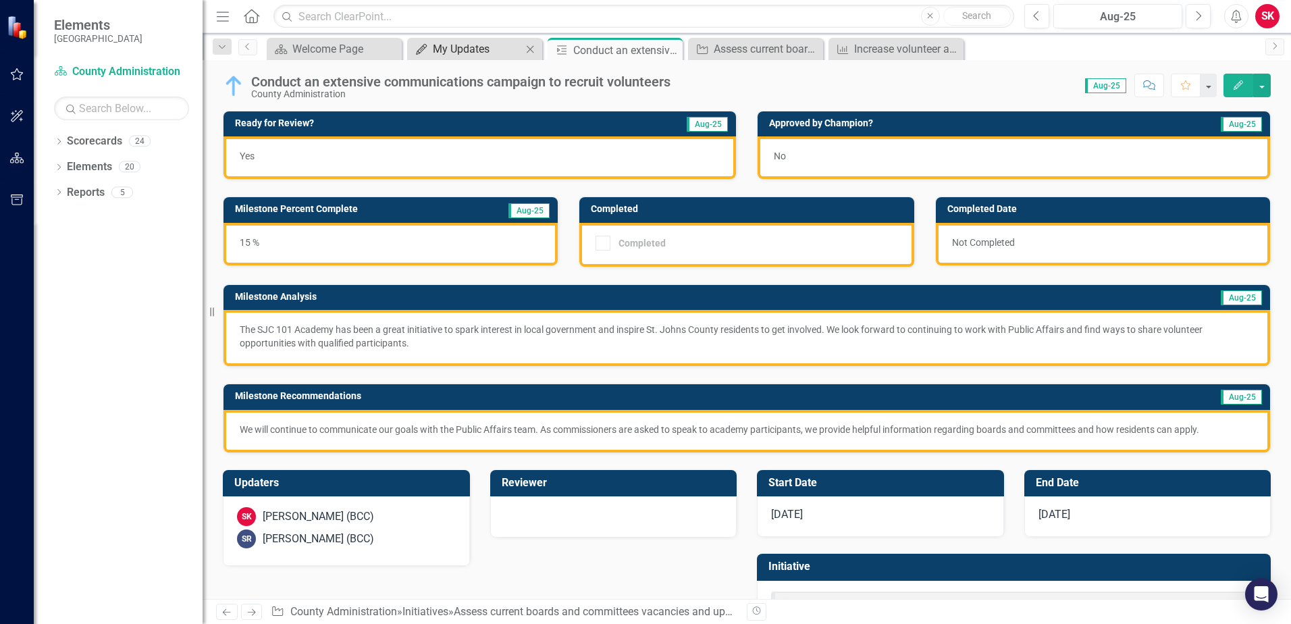
click at [502, 52] on div "My Updates" at bounding box center [477, 49] width 89 height 17
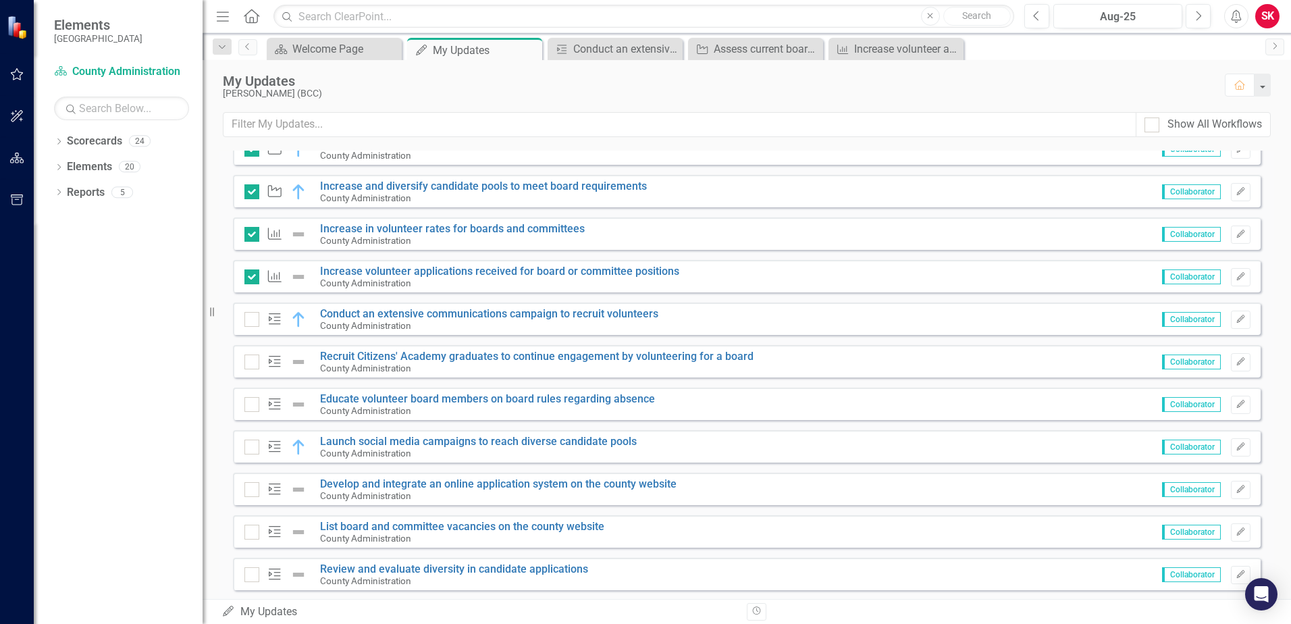
scroll to position [1026, 0]
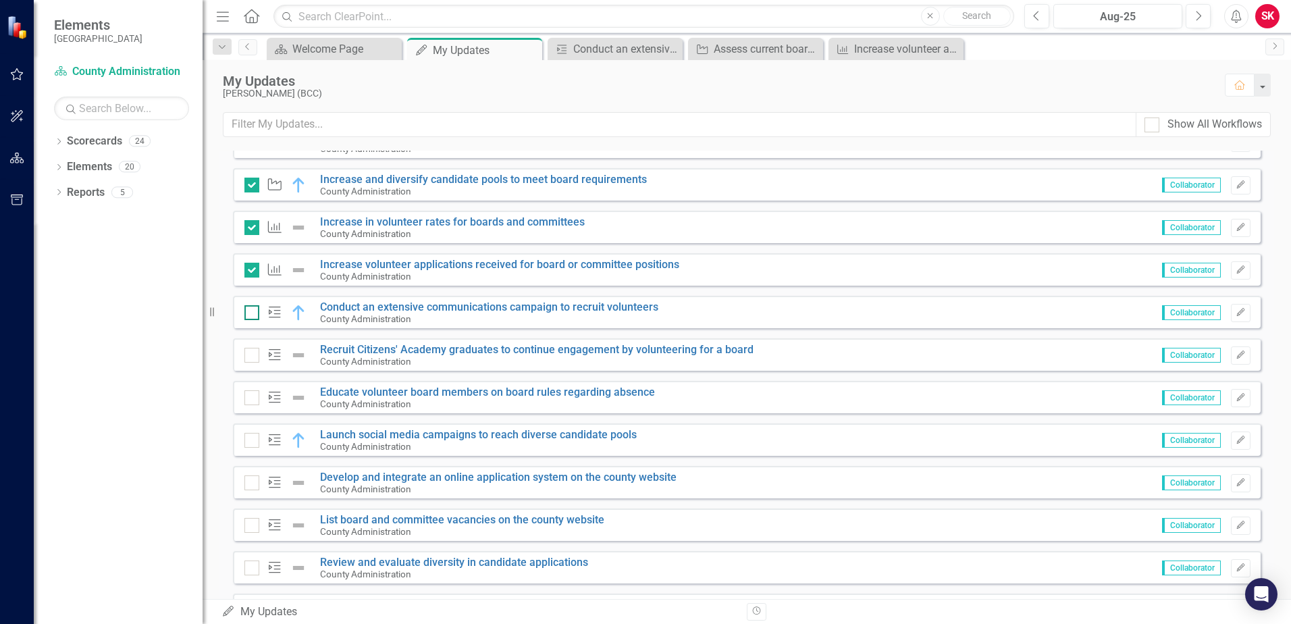
click at [251, 311] on input "checkbox" at bounding box center [248, 309] width 9 height 9
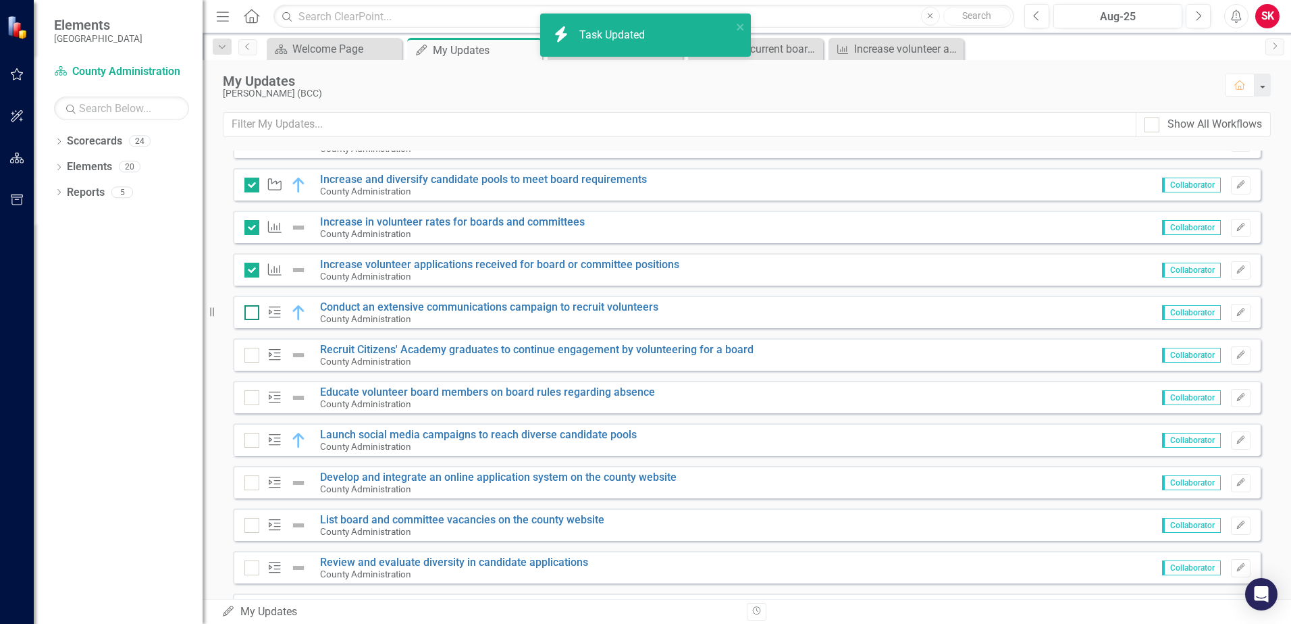
checkbox input "true"
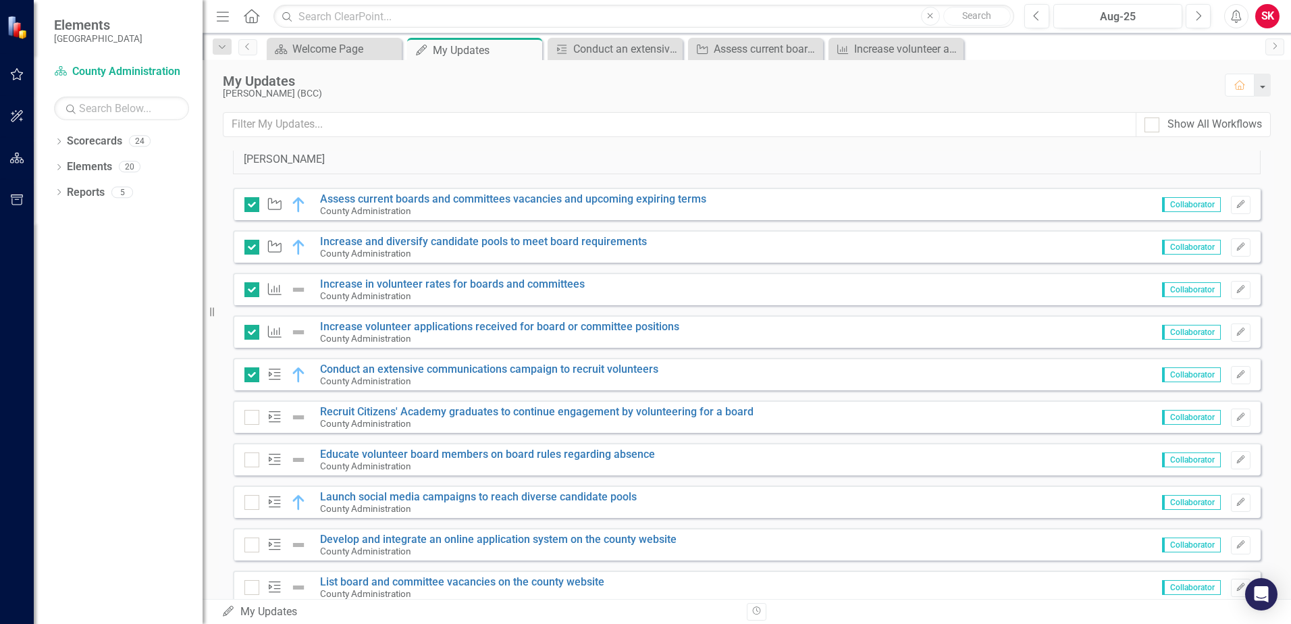
scroll to position [756, 0]
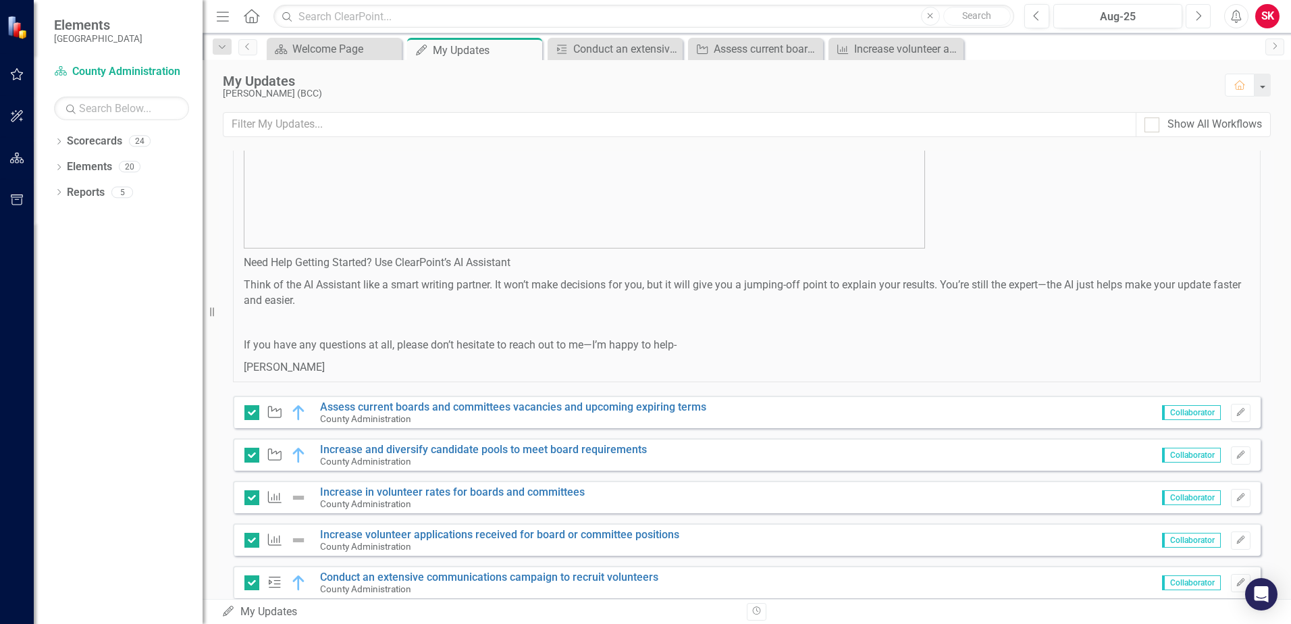
click at [1206, 17] on button "Next" at bounding box center [1198, 16] width 25 height 24
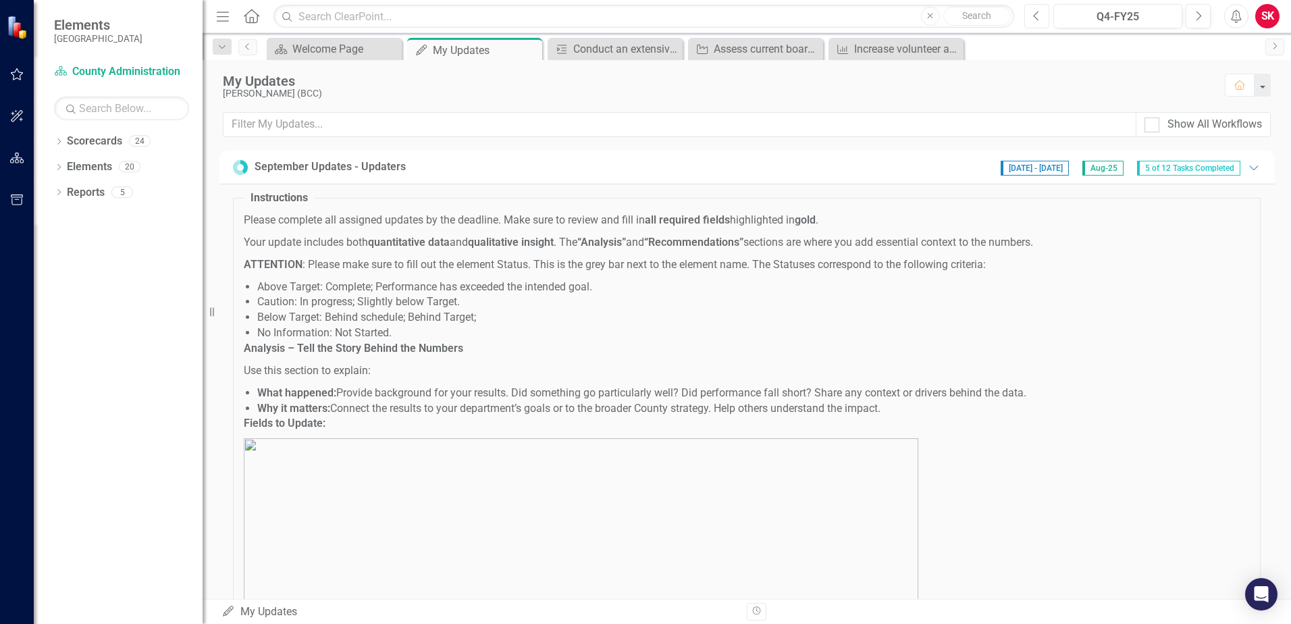
click at [1041, 14] on button "Previous" at bounding box center [1036, 16] width 25 height 24
click at [1207, 23] on button "Next" at bounding box center [1198, 16] width 25 height 24
click at [1048, 3] on div "Menu Home Search Close Search Previous Q4-FY25 Next Alerts SK User Edit Profile…" at bounding box center [747, 16] width 1088 height 33
click at [1042, 18] on button "Previous" at bounding box center [1036, 16] width 25 height 24
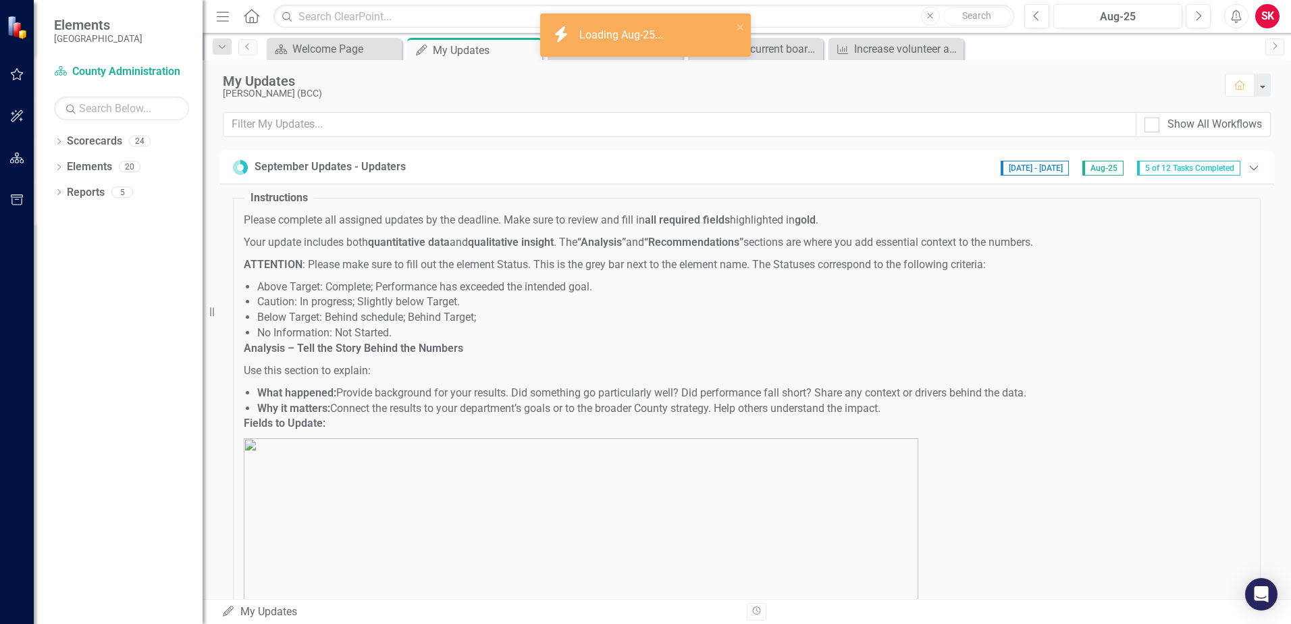
click at [1247, 165] on icon "Expanded" at bounding box center [1254, 167] width 14 height 11
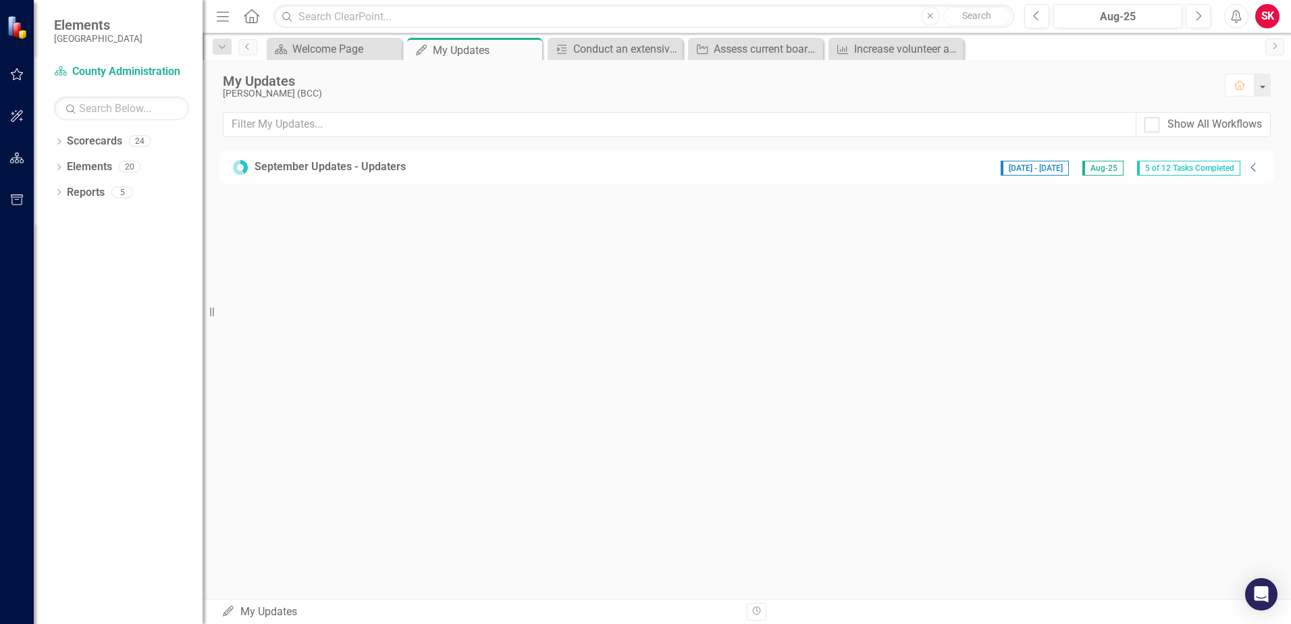
click at [1242, 165] on div "[DATE] - [DATE] Aug-25 5 of 12 Tasks Completed" at bounding box center [1120, 167] width 253 height 17
